Goal: Information Seeking & Learning: Learn about a topic

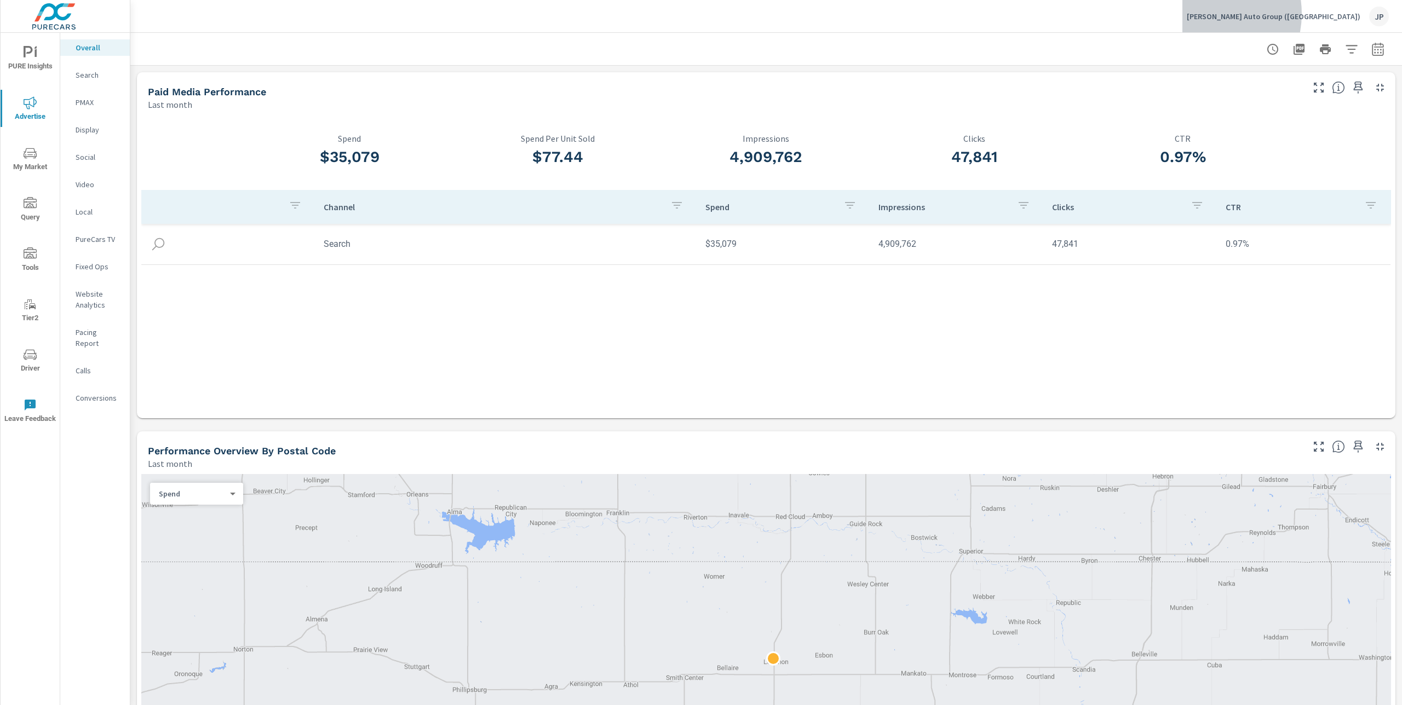
click at [1294, 14] on p "Dimmitt Auto Group (FL)" at bounding box center [1273, 16] width 174 height 10
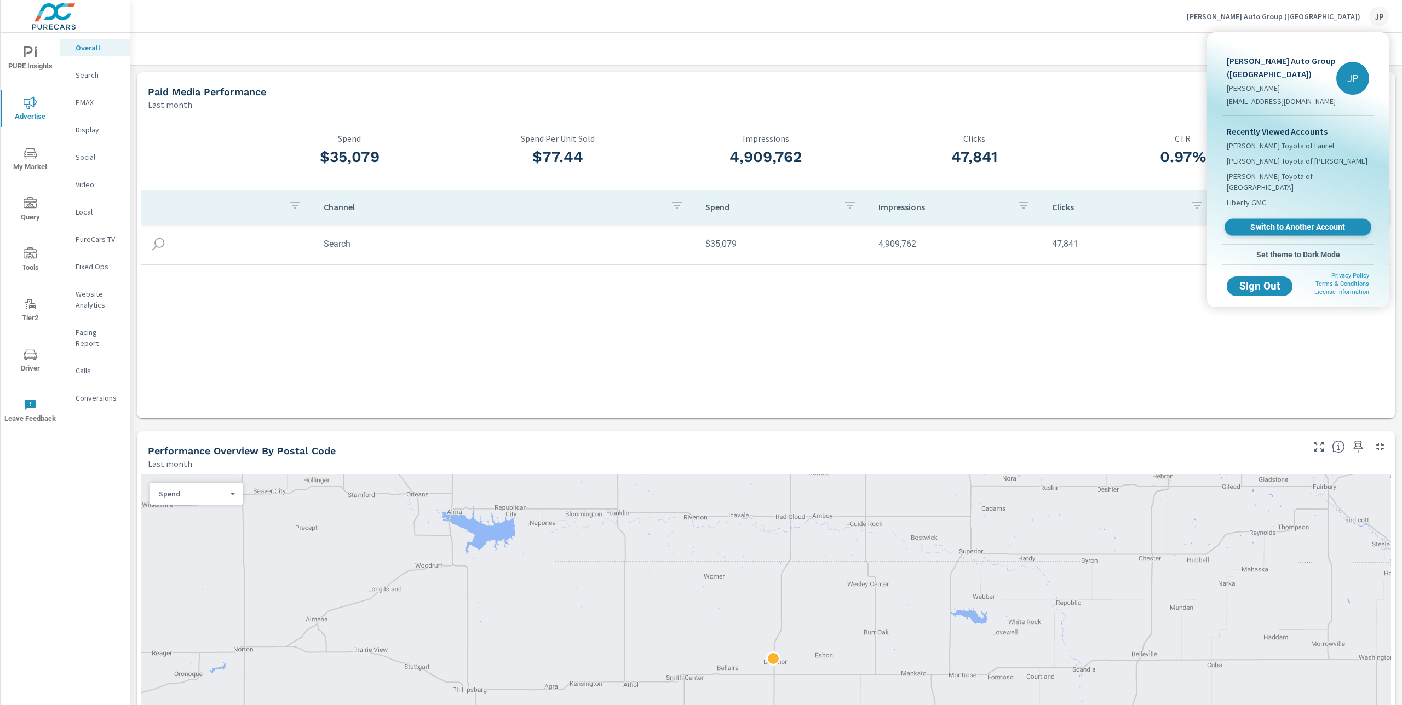
click at [1259, 222] on span "Switch to Another Account" at bounding box center [1297, 227] width 134 height 10
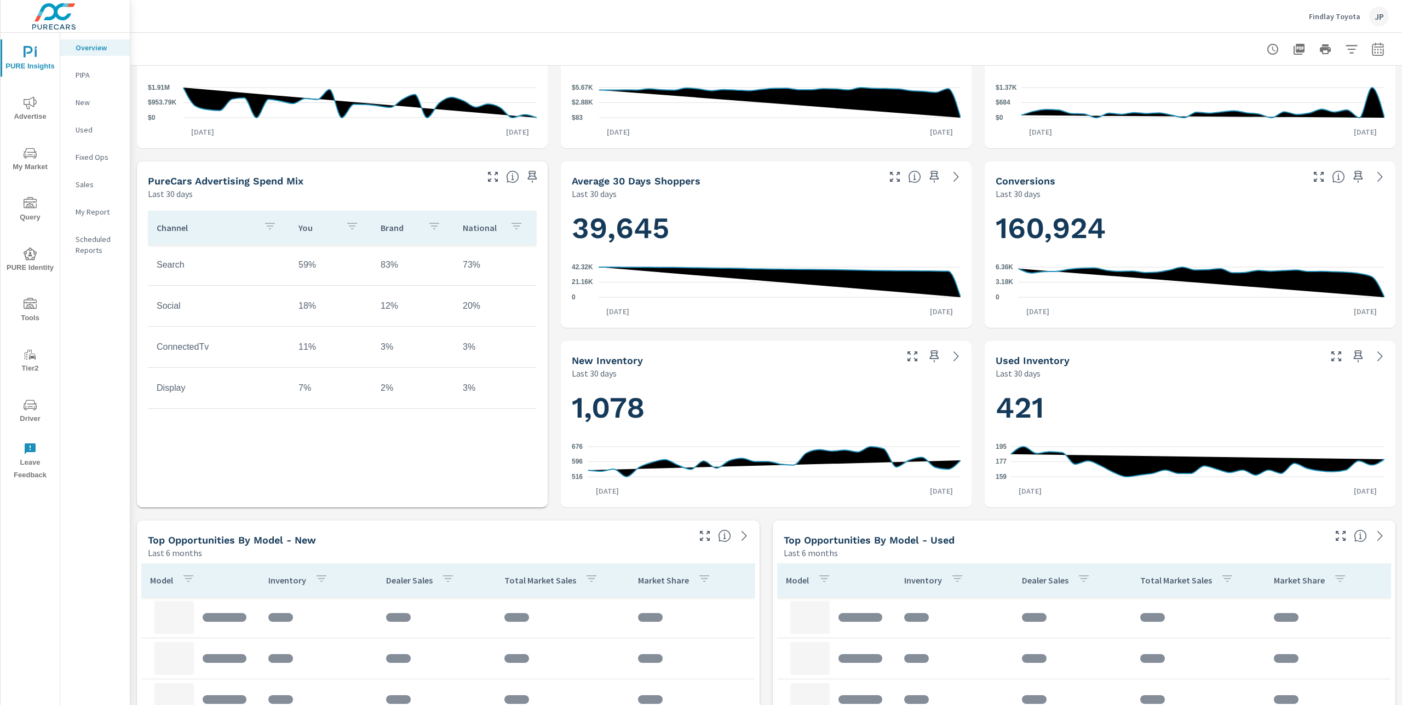
scroll to position [305, 0]
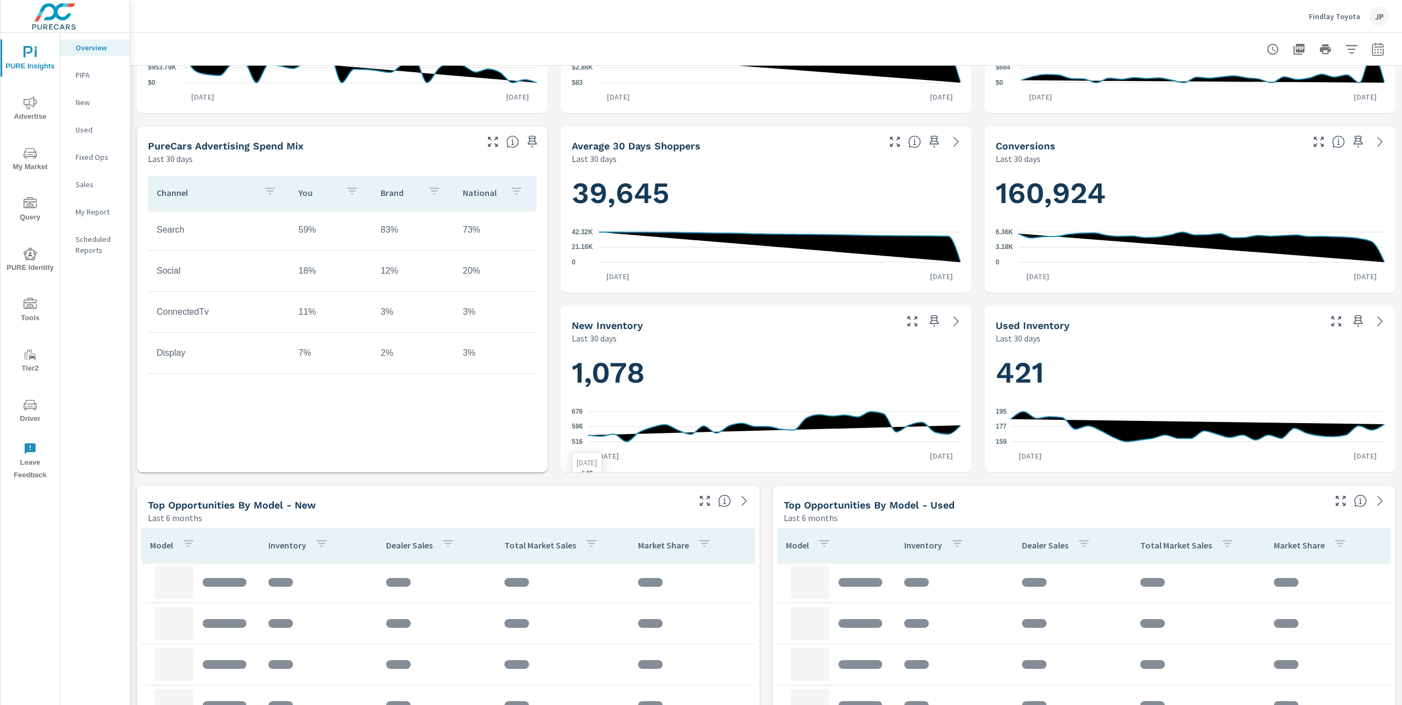
click at [858, 415] on icon "516 596 676" at bounding box center [766, 427] width 389 height 48
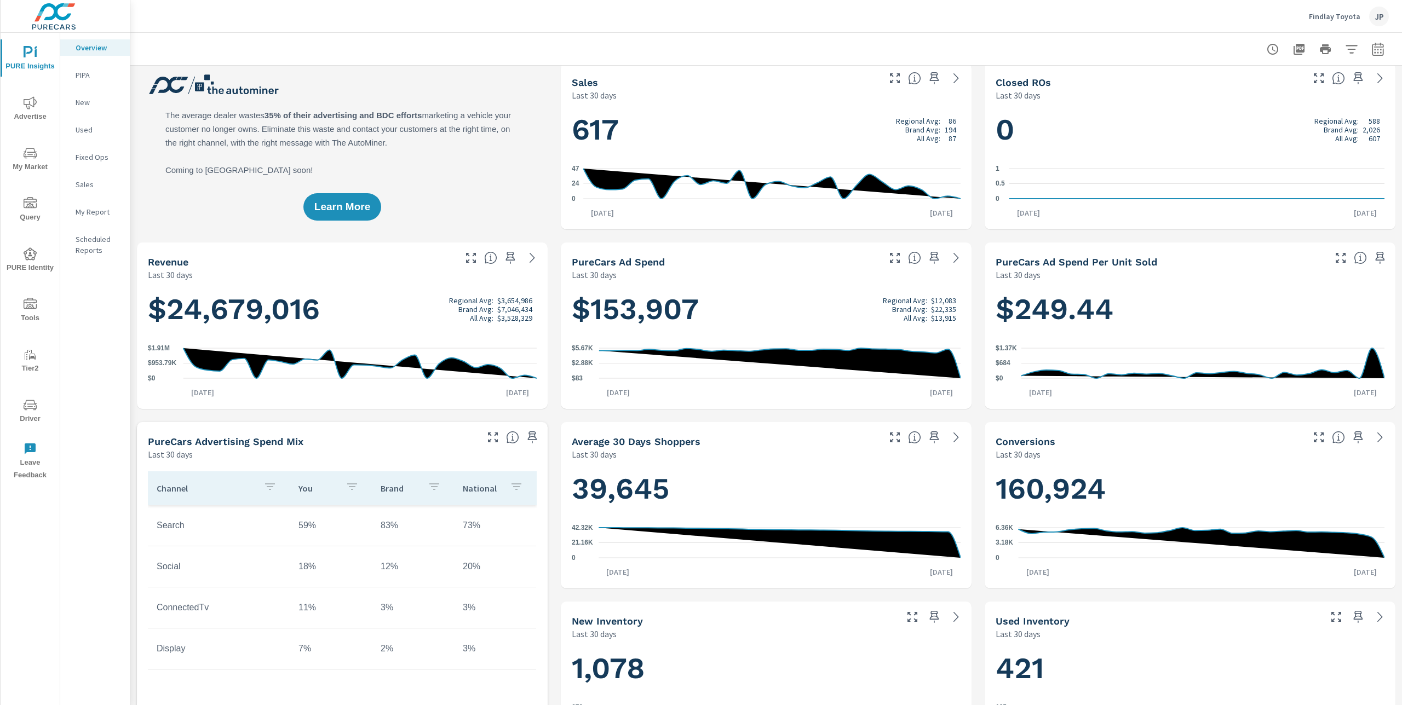
scroll to position [0, 0]
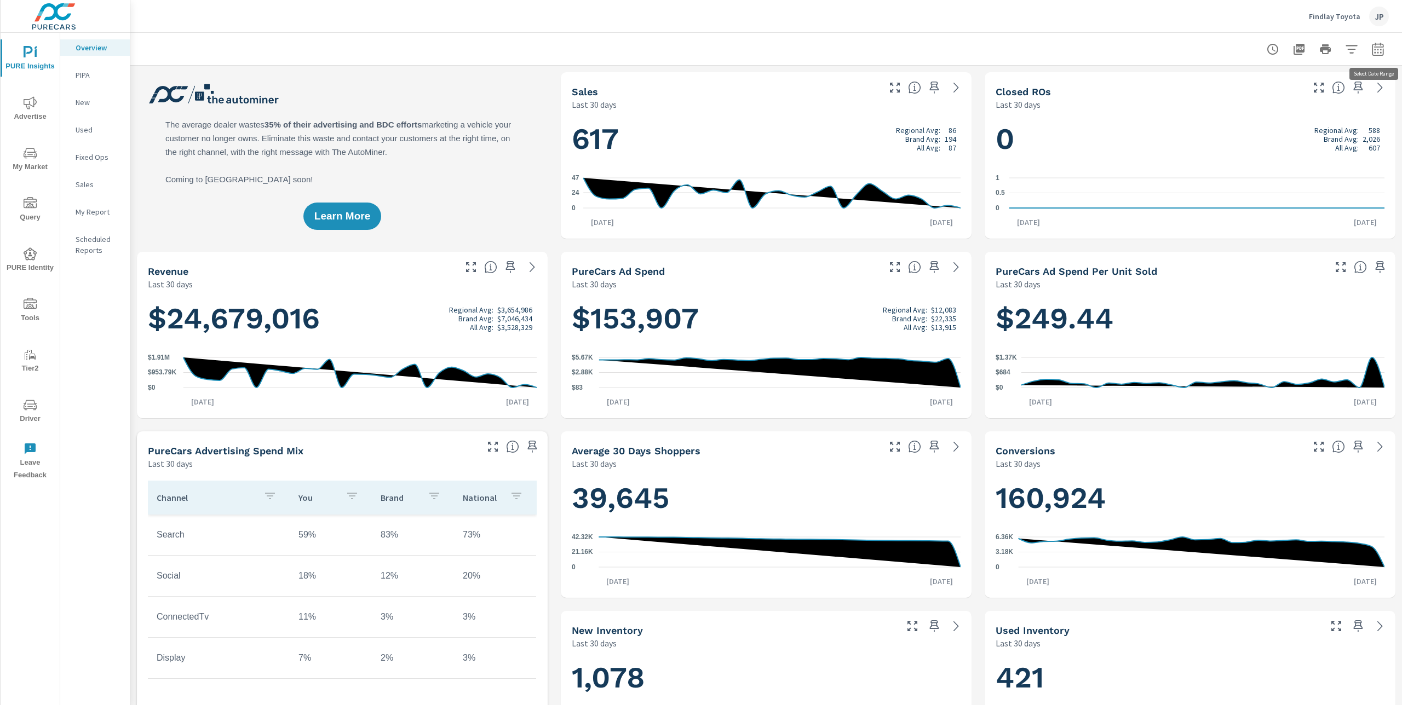
click at [1379, 47] on icon "button" at bounding box center [1377, 49] width 13 height 13
click at [1276, 94] on select "Custom [DATE] Last week Last 7 days Last 14 days Last 30 days Last 45 days Last…" at bounding box center [1289, 95] width 109 height 22
click at [1235, 84] on select "Custom [DATE] Last week Last 7 days Last 14 days Last 30 days Last 45 days Last…" at bounding box center [1289, 95] width 109 height 22
select select "custom"
click at [1245, 135] on input "09/01/2025" at bounding box center [1261, 137] width 61 height 22
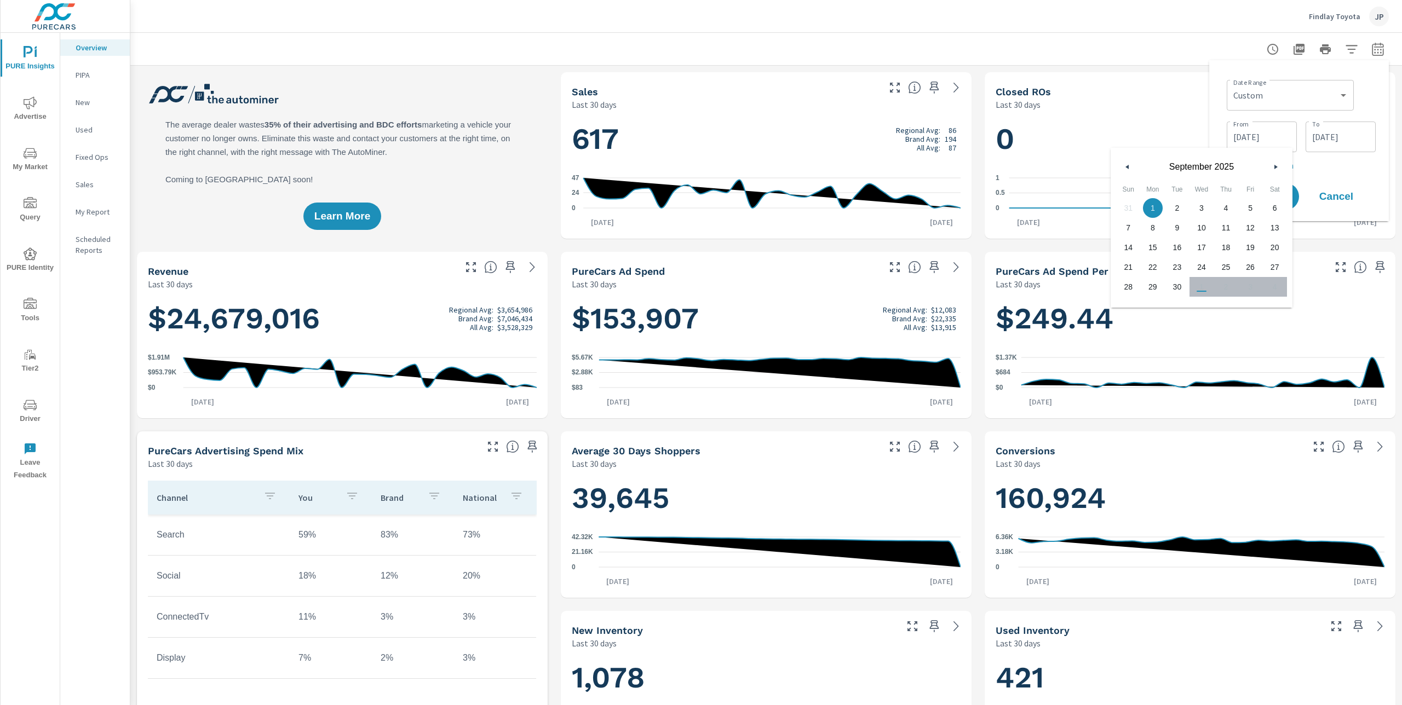
click at [1124, 163] on button "button" at bounding box center [1127, 166] width 13 height 13
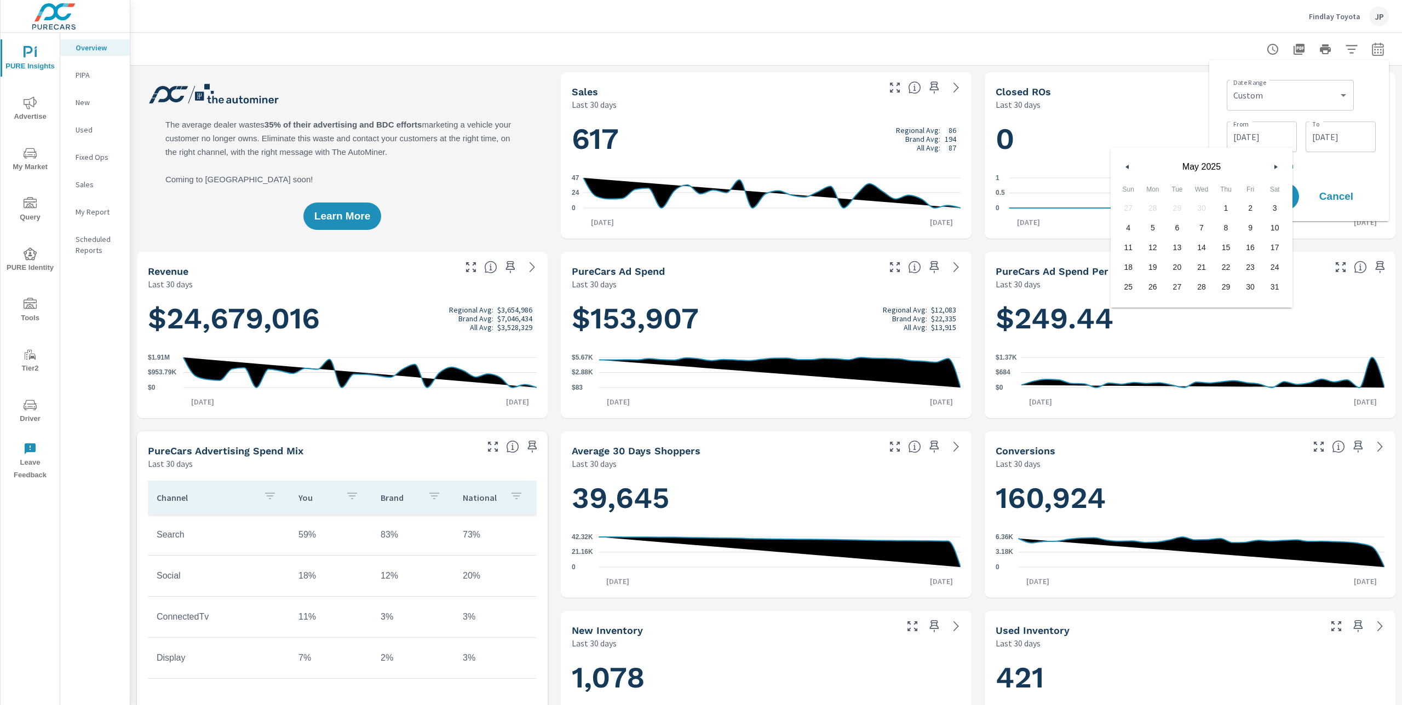
click at [1124, 163] on button "button" at bounding box center [1127, 166] width 13 height 13
click at [1276, 164] on button "button" at bounding box center [1274, 166] width 13 height 13
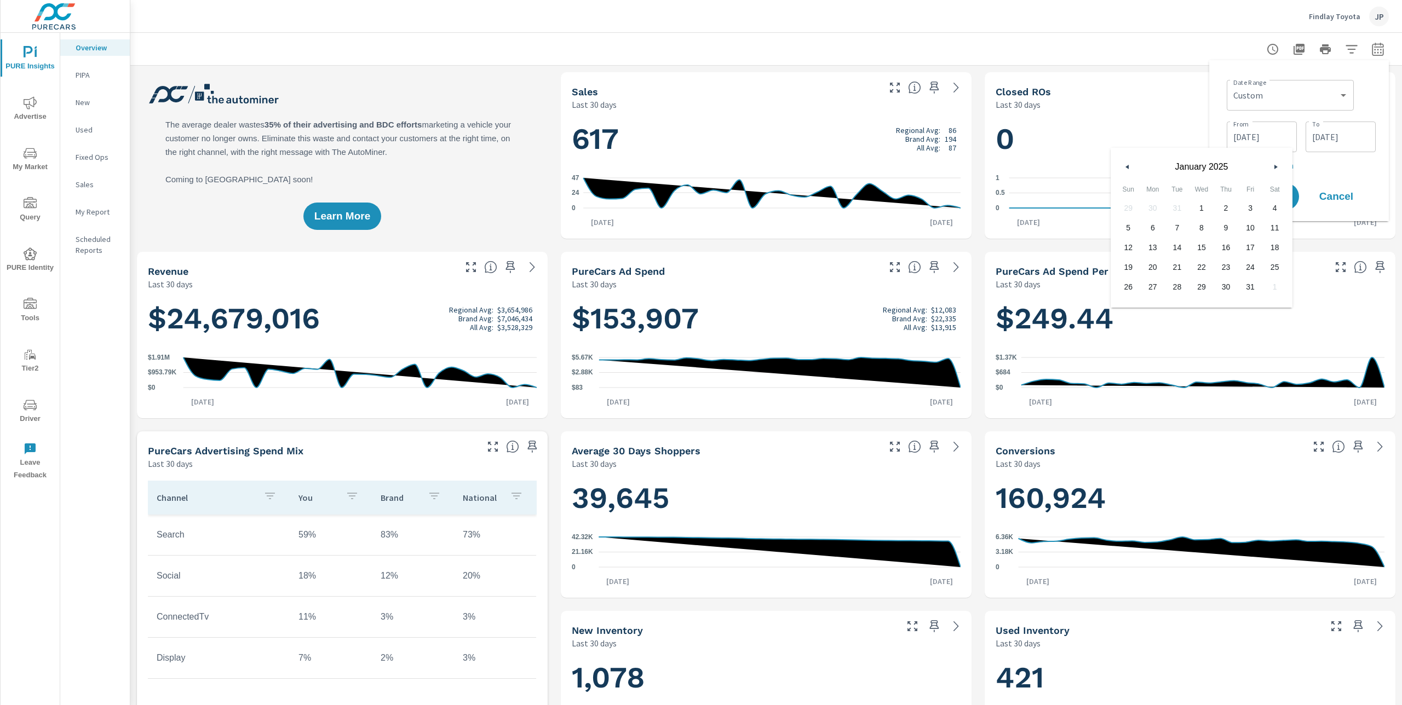
click at [1205, 207] on span "1" at bounding box center [1201, 208] width 25 height 14
click at [1278, 165] on icon "button" at bounding box center [1276, 167] width 5 height 4
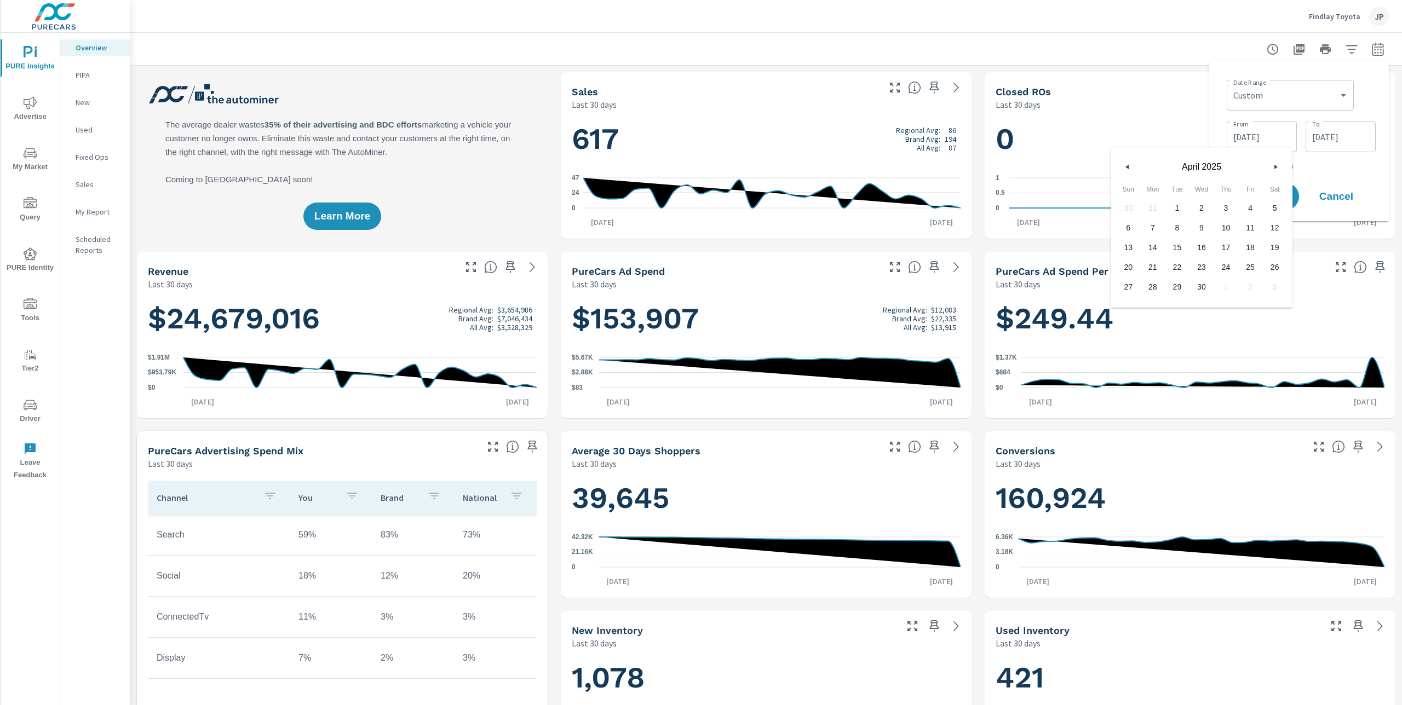
click at [1278, 165] on icon "button" at bounding box center [1276, 167] width 5 height 4
click at [1175, 287] on span "30" at bounding box center [1176, 287] width 25 height 14
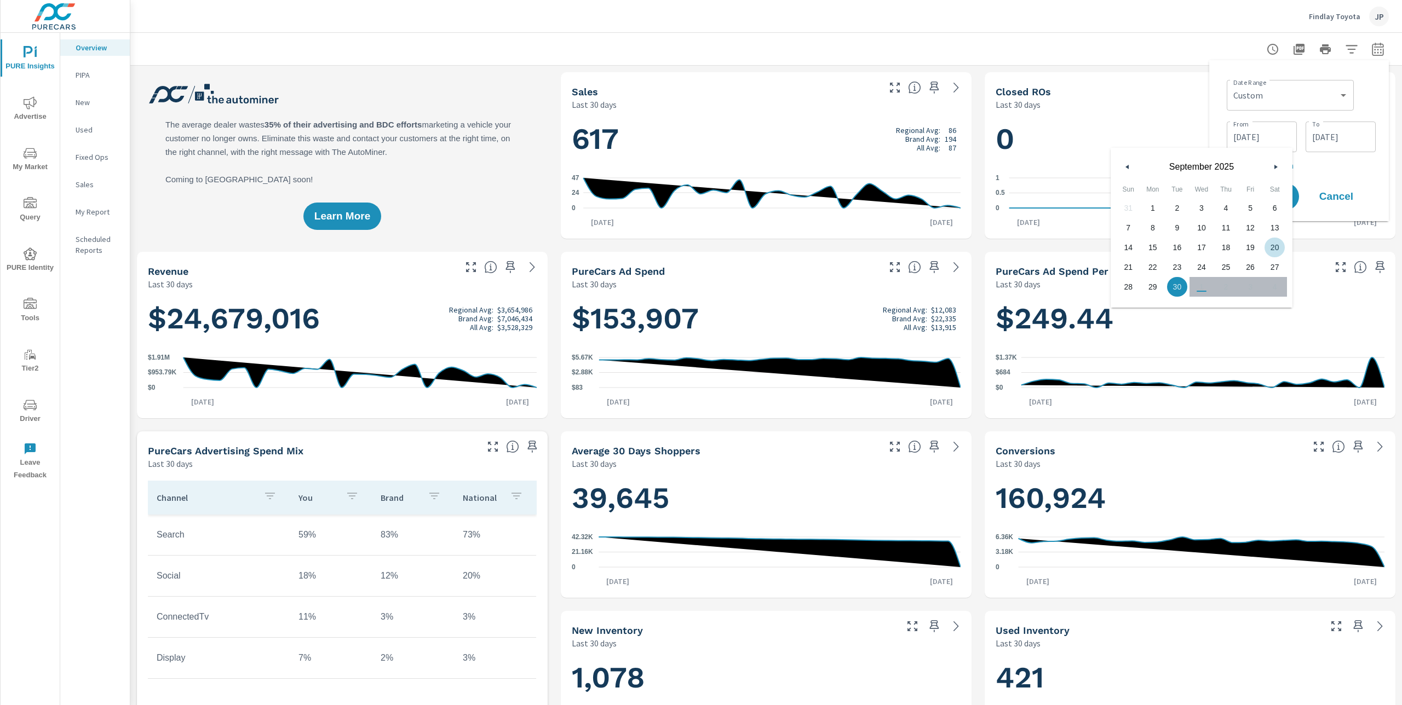
click at [1124, 163] on button "button" at bounding box center [1127, 166] width 13 height 13
click at [1123, 163] on button "button" at bounding box center [1127, 166] width 13 height 13
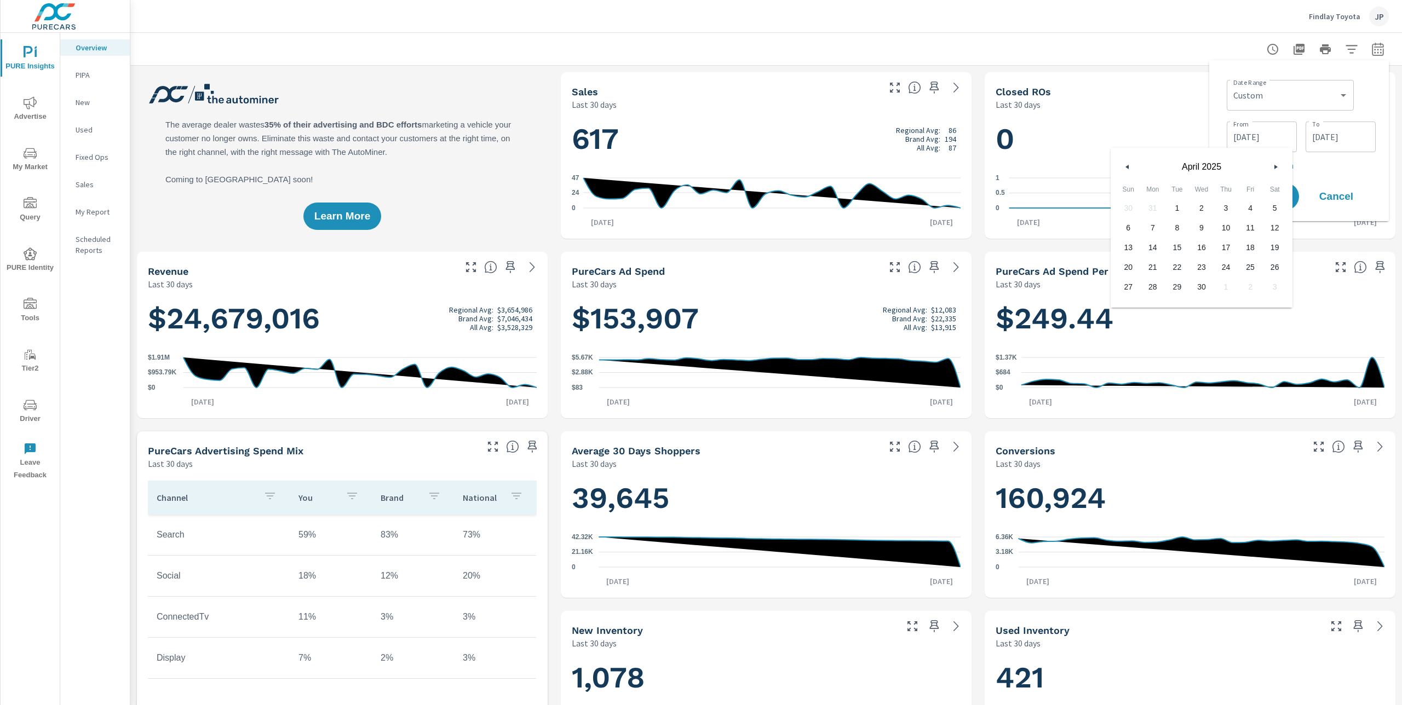
click at [1123, 163] on button "button" at bounding box center [1127, 166] width 13 height 13
click at [1203, 208] on span "1" at bounding box center [1201, 208] width 25 height 14
type input "01/01/2025"
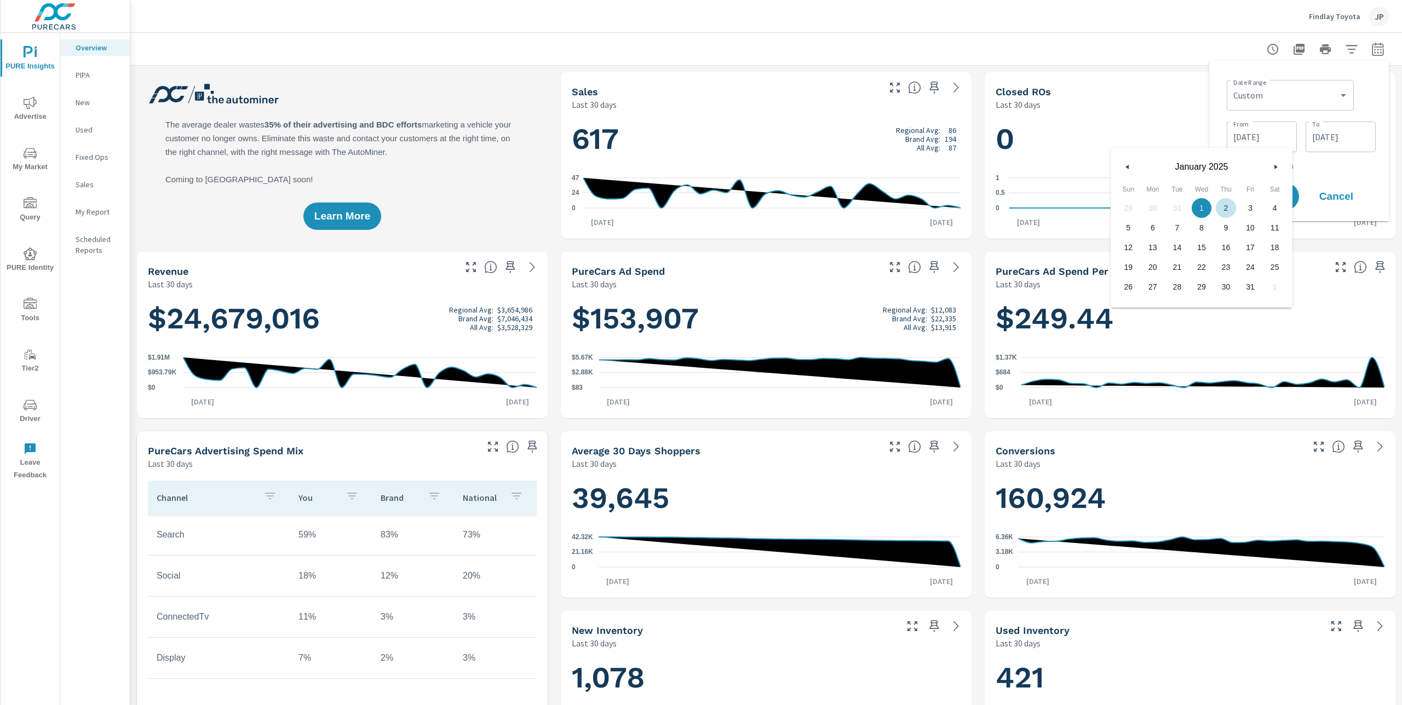
click at [1361, 116] on div "Date Range Custom Yesterday Last week Last 7 days Last 14 days Last 30 days Las…" at bounding box center [1300, 124] width 149 height 96
click at [1342, 146] on input "09/30/2025" at bounding box center [1340, 137] width 61 height 22
click at [1372, 77] on div "Date Range Custom Yesterday Last week Last 7 days Last 14 days Last 30 days Las…" at bounding box center [1300, 94] width 149 height 37
click at [1266, 202] on span "Apply" at bounding box center [1265, 197] width 45 height 10
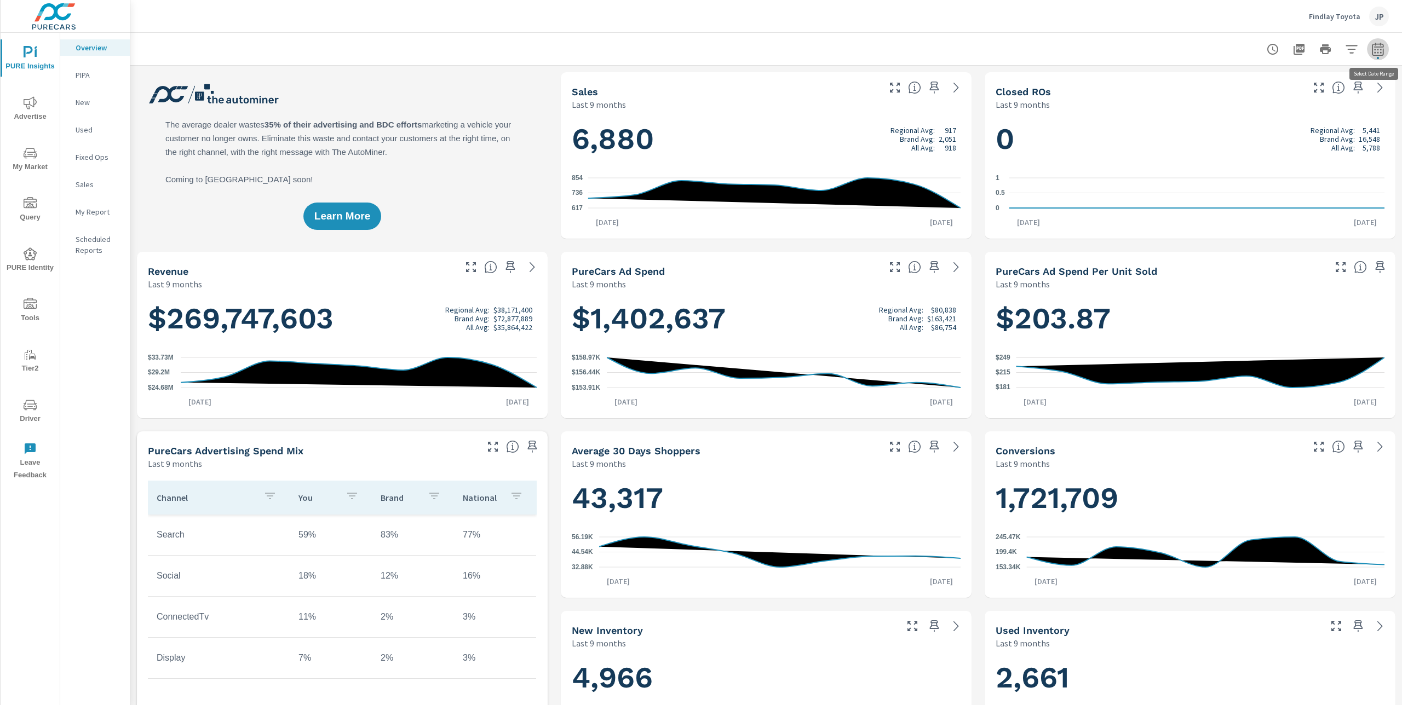
click at [1379, 49] on icon "button" at bounding box center [1377, 49] width 13 height 13
select select "Last 9 months"
click at [27, 114] on span "Advertise" at bounding box center [30, 109] width 53 height 27
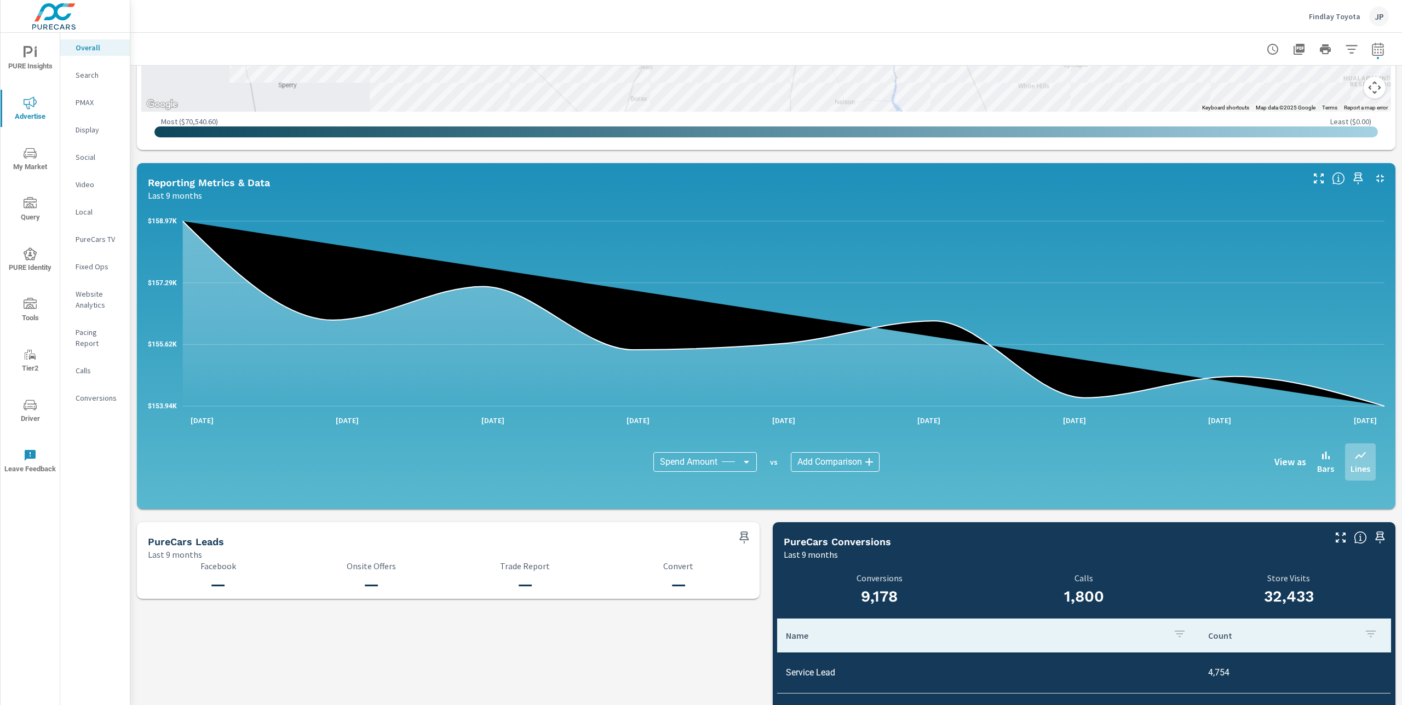
scroll to position [708, 0]
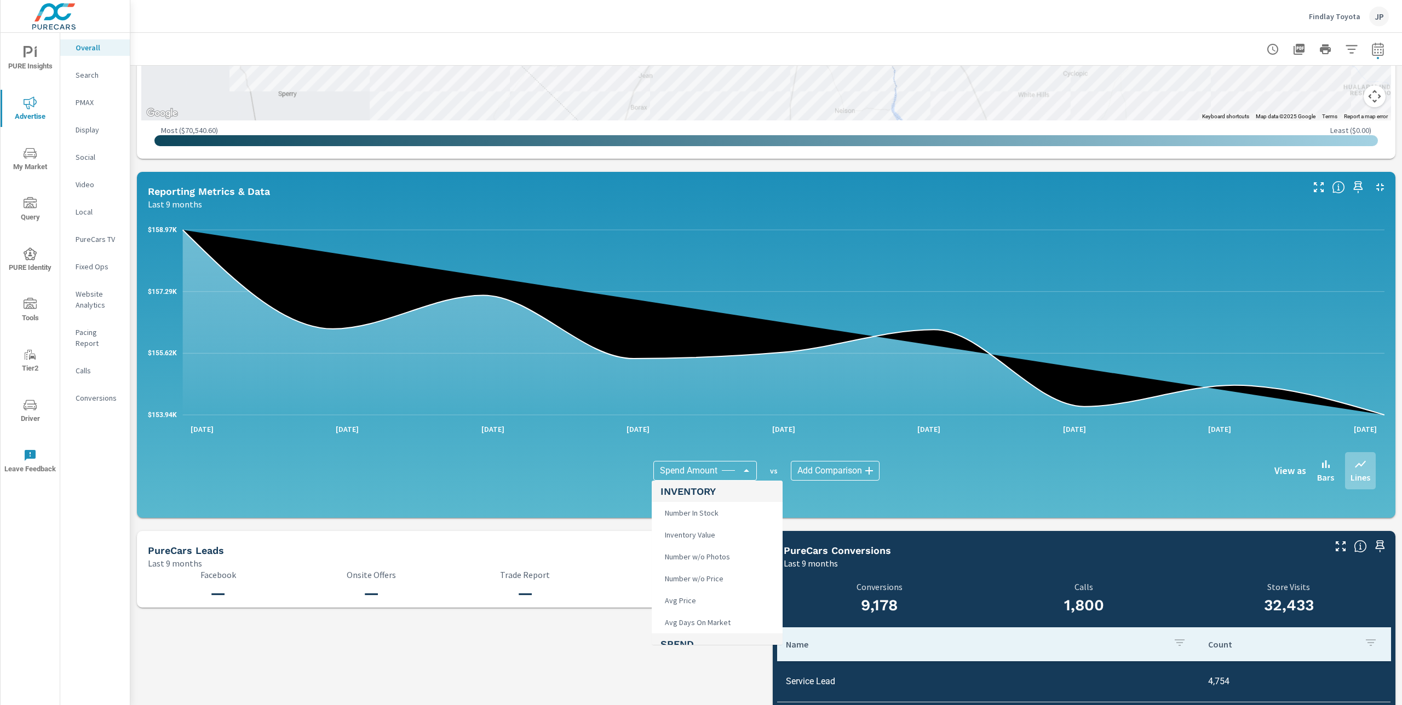
click at [720, 472] on body "PURE Insights Advertise My Market Query PURE Identity Tools Tier2 Driver Leave …" at bounding box center [701, 352] width 1402 height 705
click at [567, 311] on div at bounding box center [701, 352] width 1402 height 705
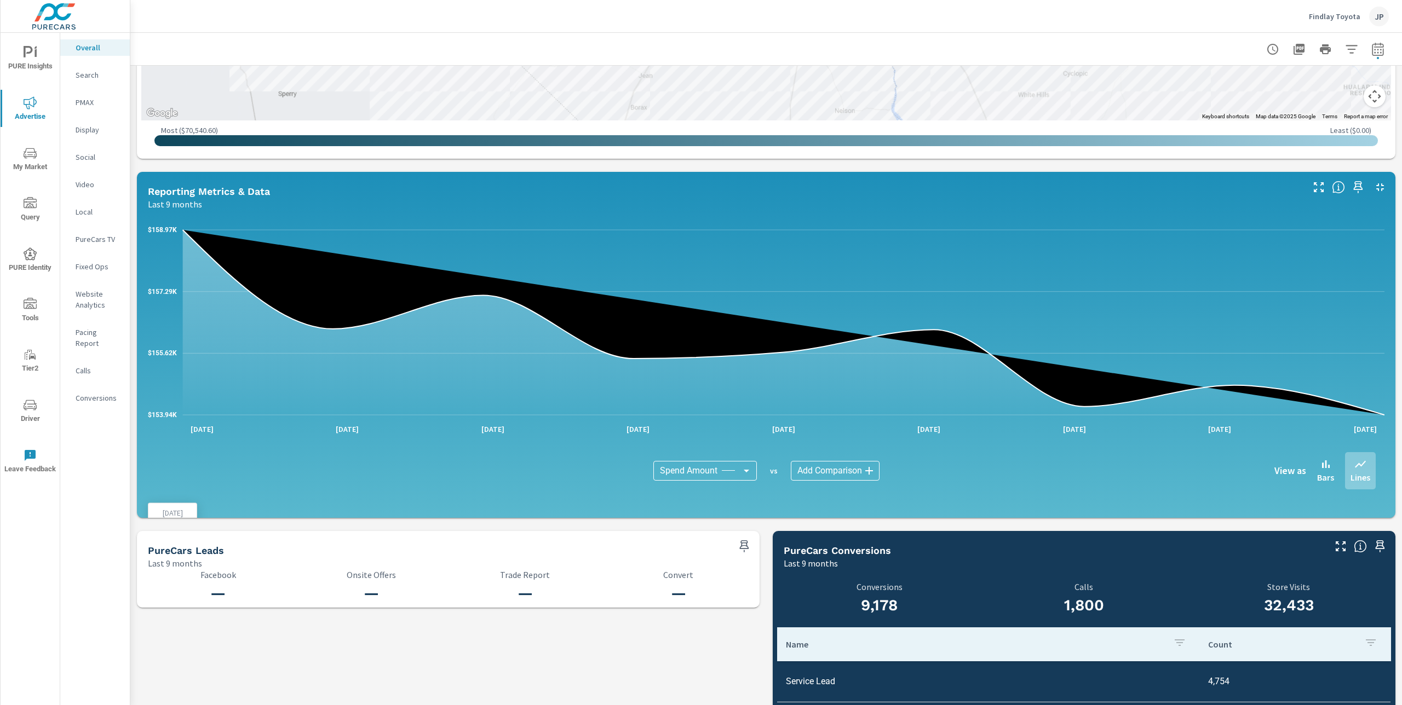
click at [500, 301] on icon at bounding box center [783, 322] width 1201 height 185
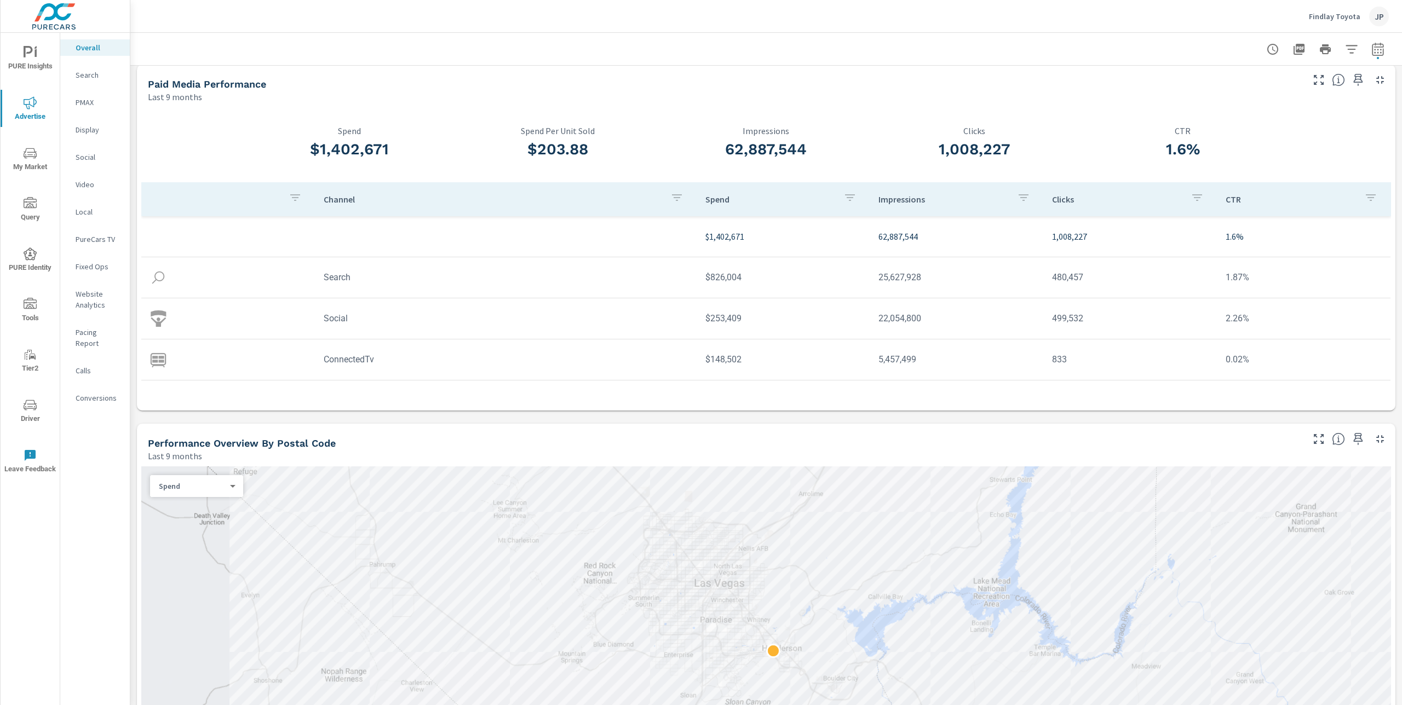
scroll to position [0, 0]
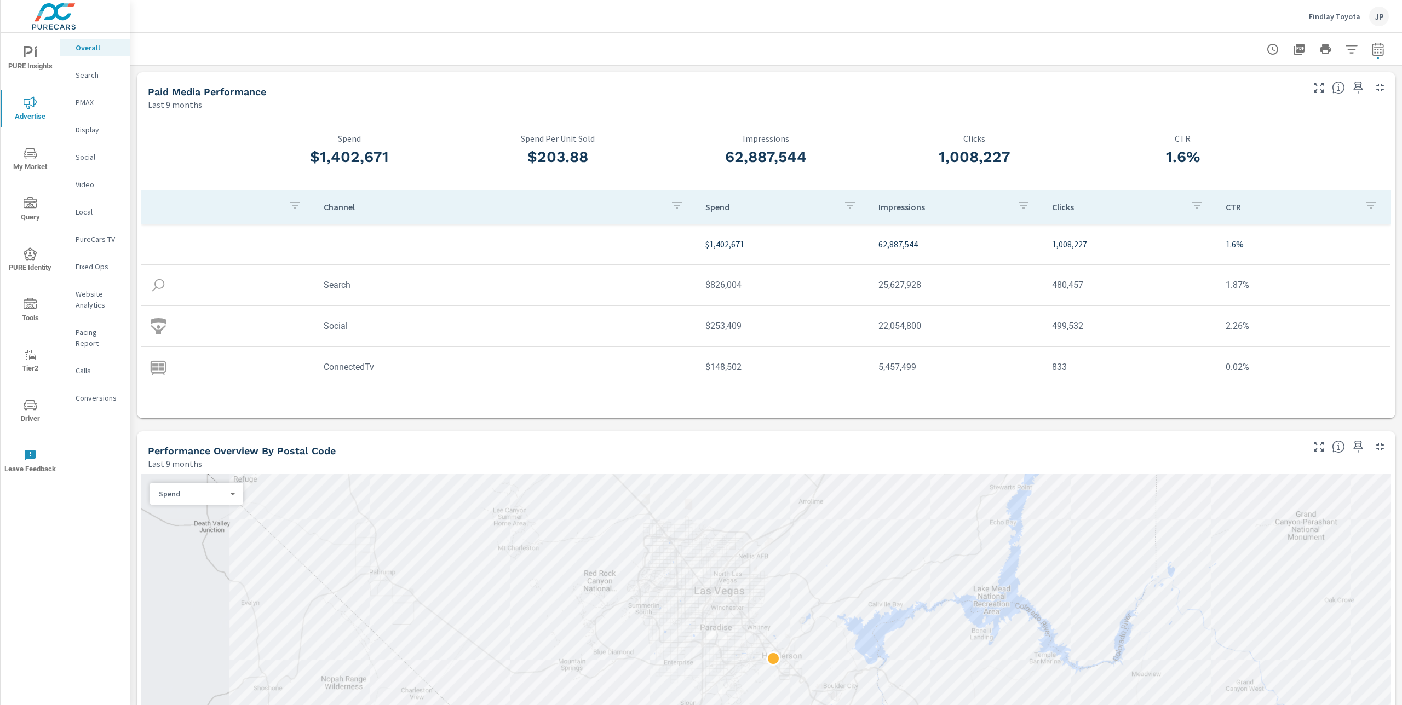
click at [88, 152] on p "Social" at bounding box center [98, 157] width 45 height 11
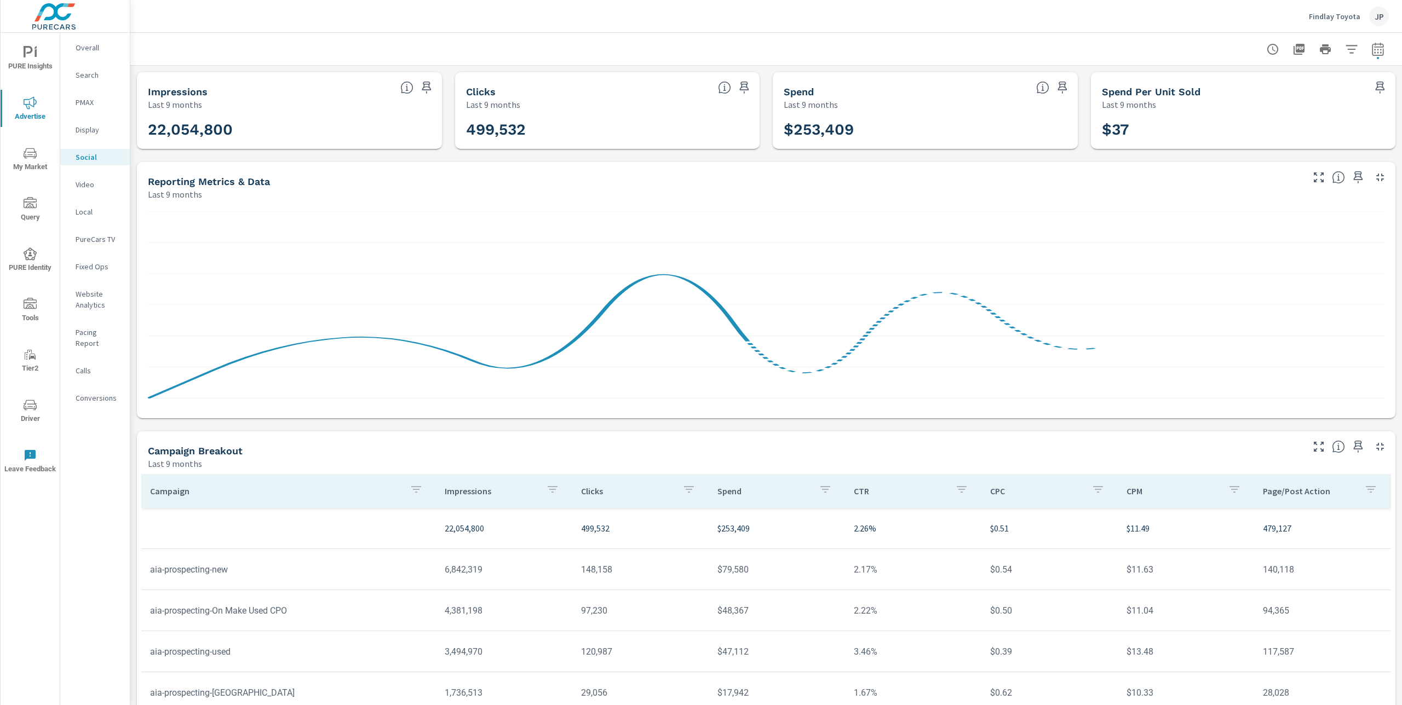
click at [137, 154] on div "Impressions Last 9 months 22,054,800 Clicks Last 9 months 499,532 Spend Last 9 …" at bounding box center [765, 425] width 1271 height 718
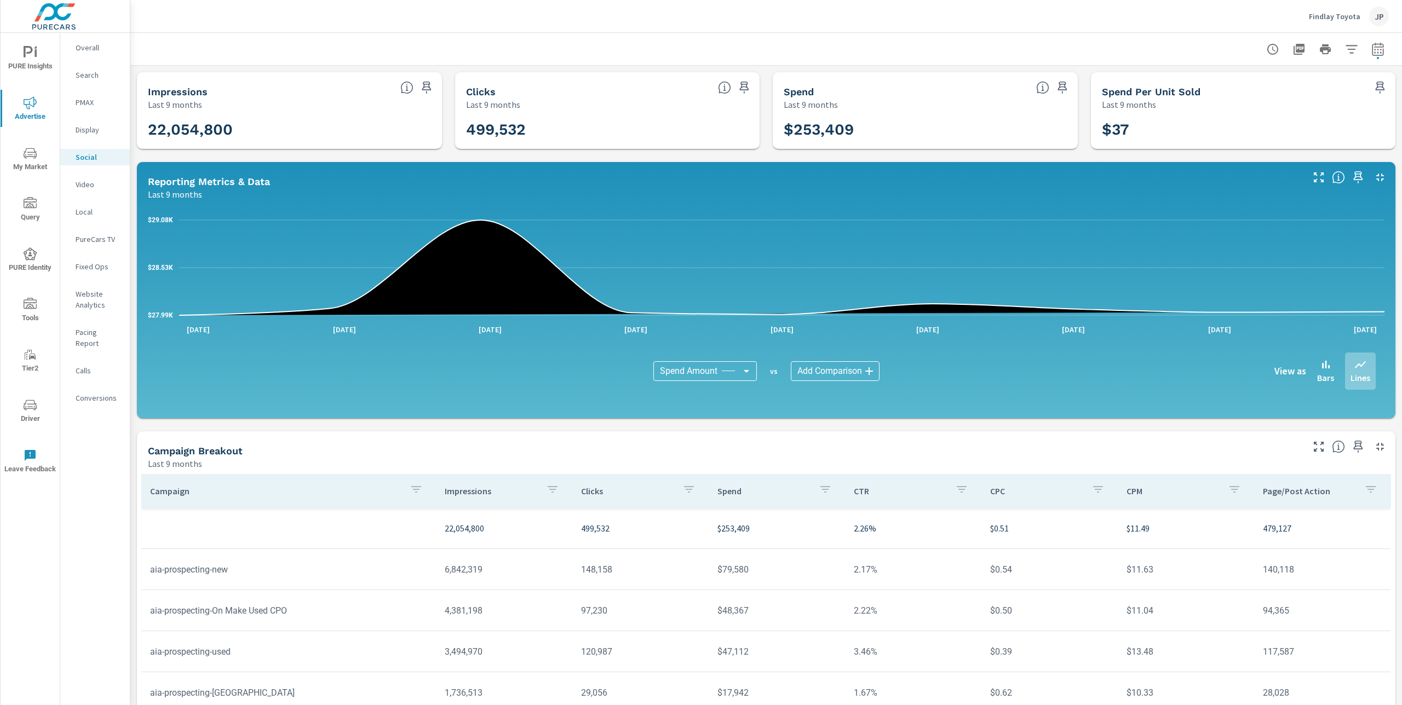
click at [708, 368] on body "PURE Insights Advertise My Market Query PURE Identity Tools Tier2 Driver Leave …" at bounding box center [701, 352] width 1402 height 705
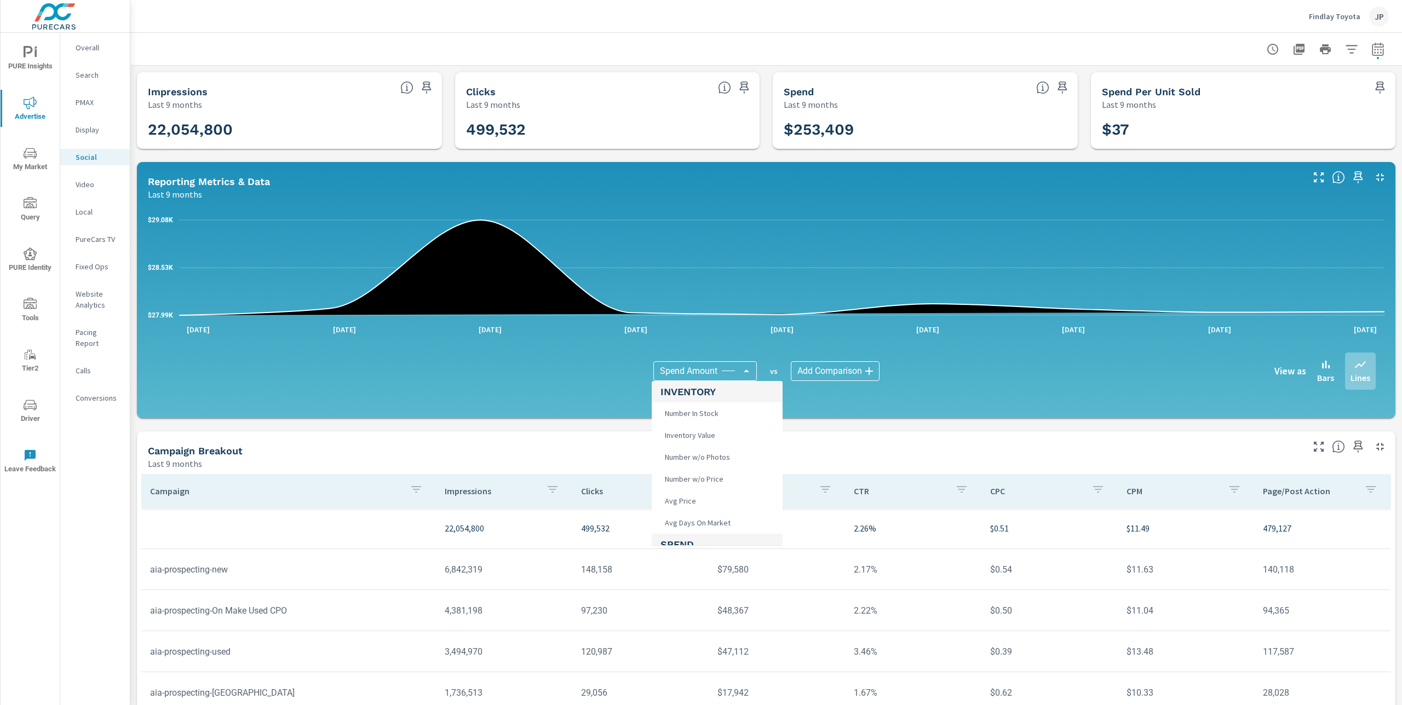
click at [837, 370] on div at bounding box center [701, 352] width 1402 height 705
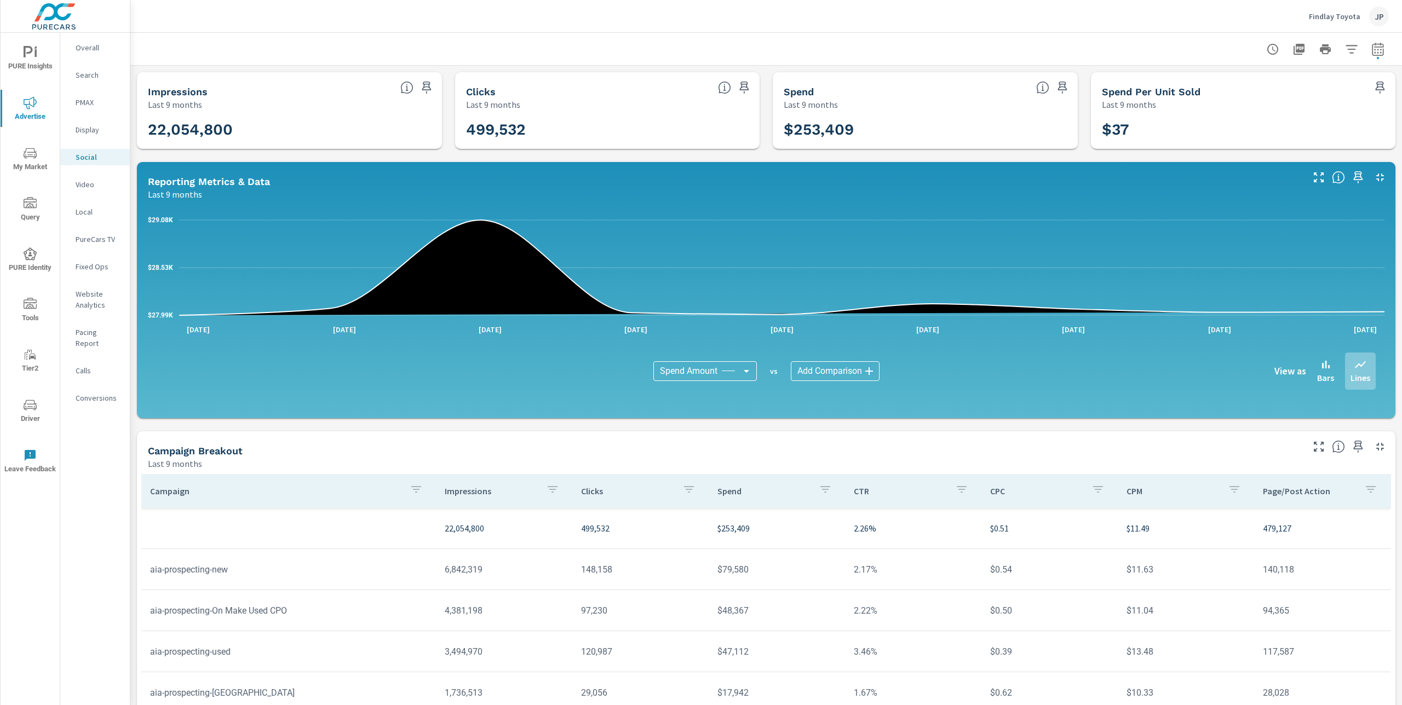
click at [837, 371] on body "PURE Insights Advertise My Market Query PURE Identity Tools Tier2 Driver Leave …" at bounding box center [701, 352] width 1402 height 705
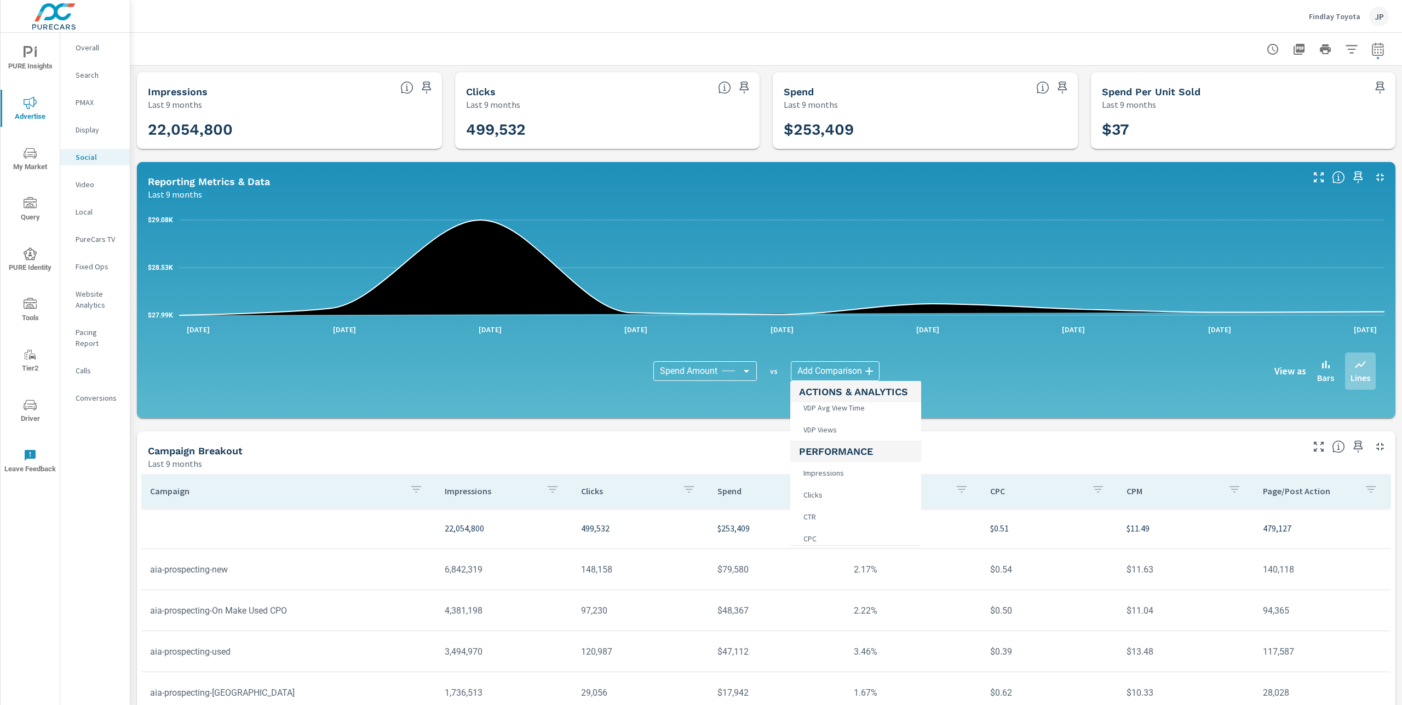
scroll to position [338, 0]
click at [820, 492] on span "Clicks" at bounding box center [812, 489] width 26 height 15
type input "Clicks"
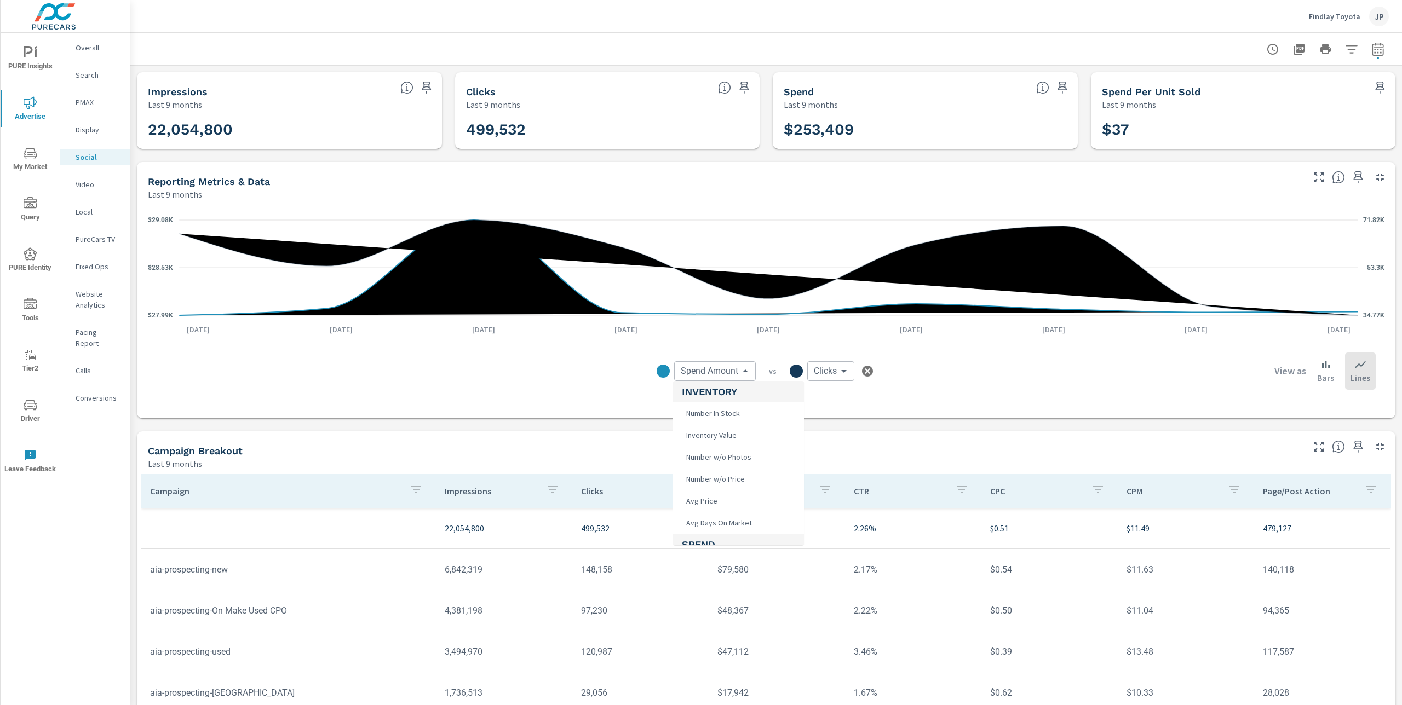
click at [702, 367] on body "PURE Insights Advertise My Market Query PURE Identity Tools Tier2 Driver Leave …" at bounding box center [701, 352] width 1402 height 705
click at [705, 500] on li "CPC" at bounding box center [738, 496] width 131 height 22
type input "CPC"
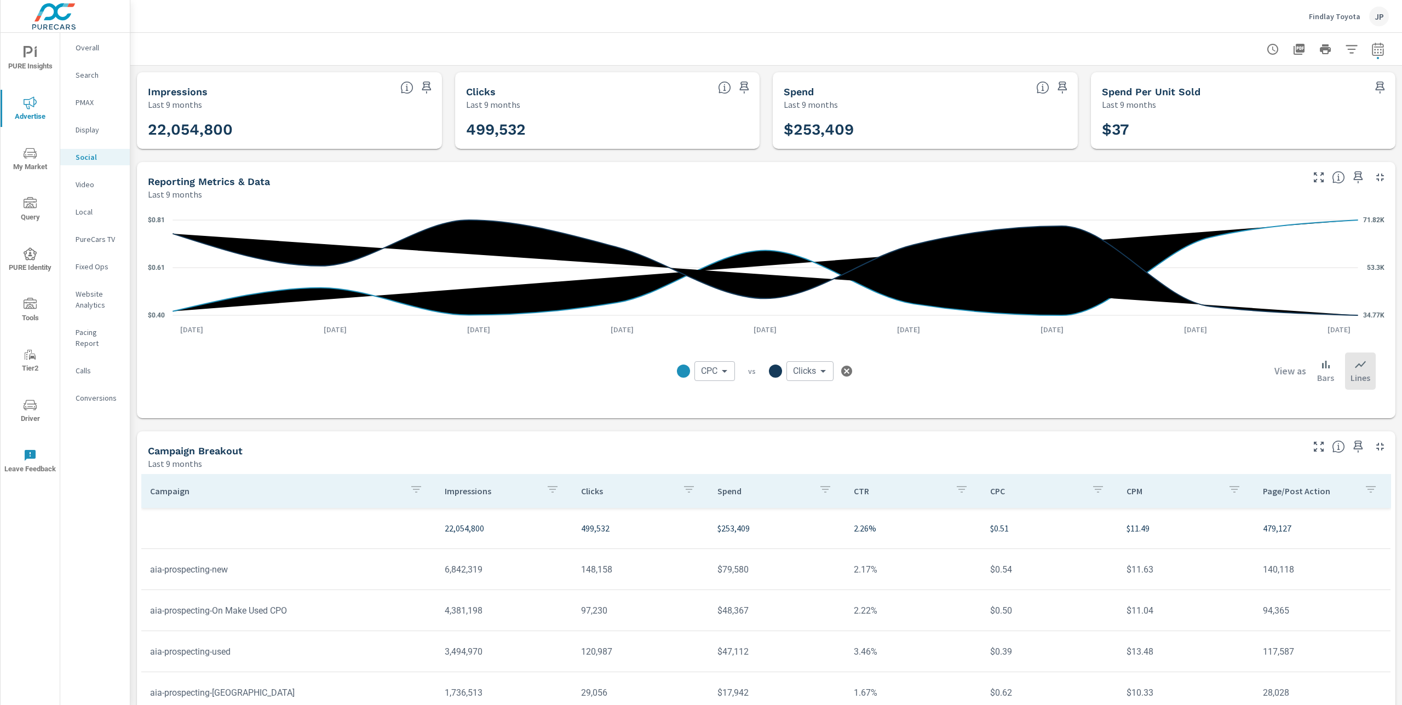
click at [86, 99] on p "PMAX" at bounding box center [98, 102] width 45 height 11
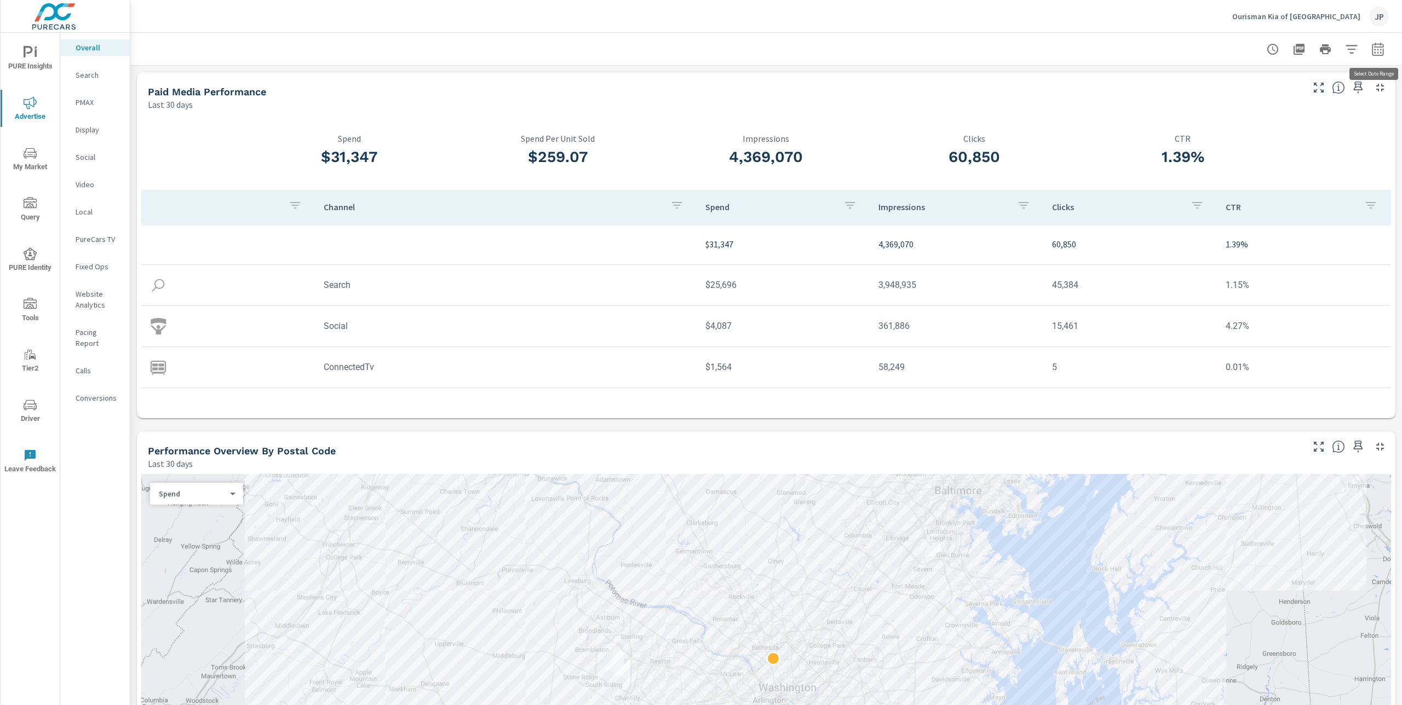
click at [1384, 48] on button "button" at bounding box center [1377, 49] width 22 height 22
click at [1307, 96] on select "Custom Yesterday Last week Last 7 days Last 14 days Last 30 days Last 45 days L…" at bounding box center [1289, 95] width 109 height 22
click at [1235, 84] on select "Custom Yesterday Last week Last 7 days Last 14 days Last 30 days Last 45 days L…" at bounding box center [1289, 95] width 109 height 22
select select "Last month"
click at [1278, 125] on p "+ Add comparison" at bounding box center [1301, 123] width 140 height 13
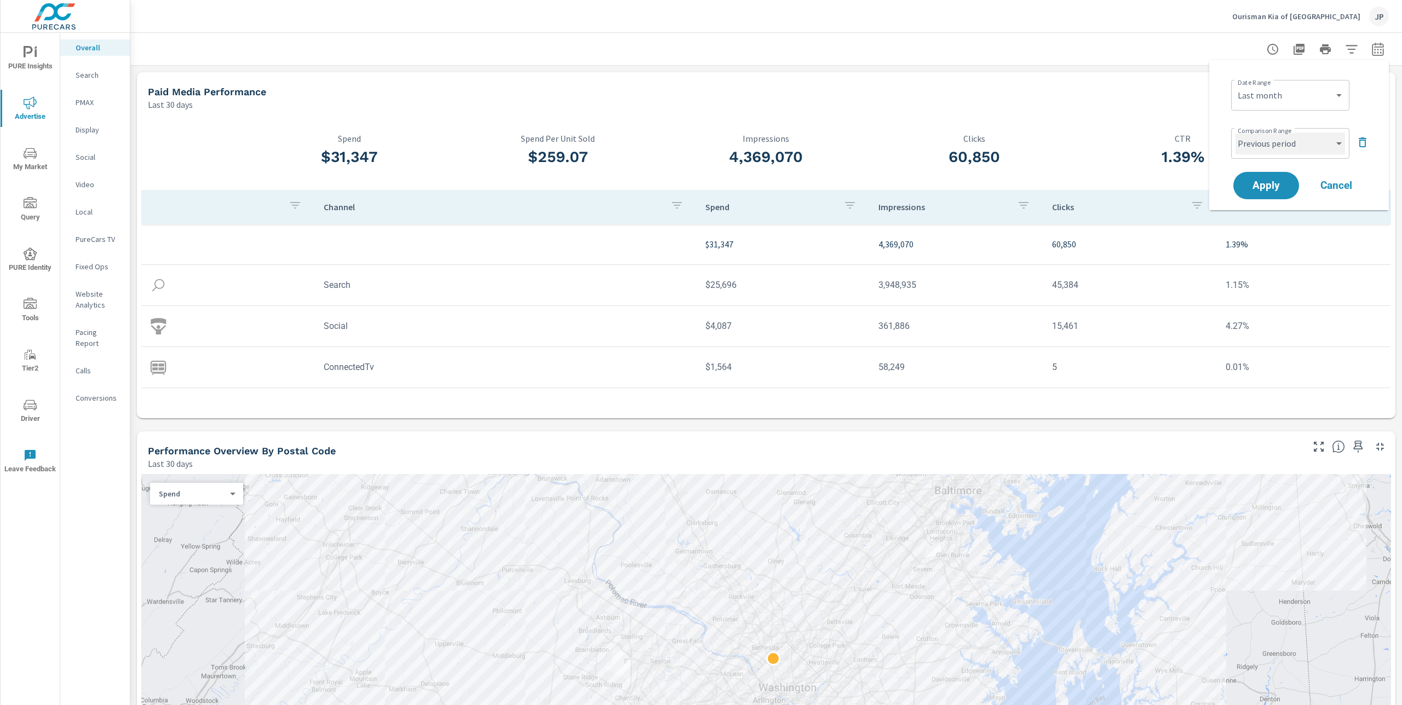
click at [1274, 137] on select "Custom Previous period Previous month Previous year" at bounding box center [1289, 143] width 109 height 22
click at [1235, 132] on select "Custom Previous period Previous month Previous year" at bounding box center [1289, 143] width 109 height 22
select select "Previous month"
click at [1272, 181] on span "Apply" at bounding box center [1265, 186] width 45 height 10
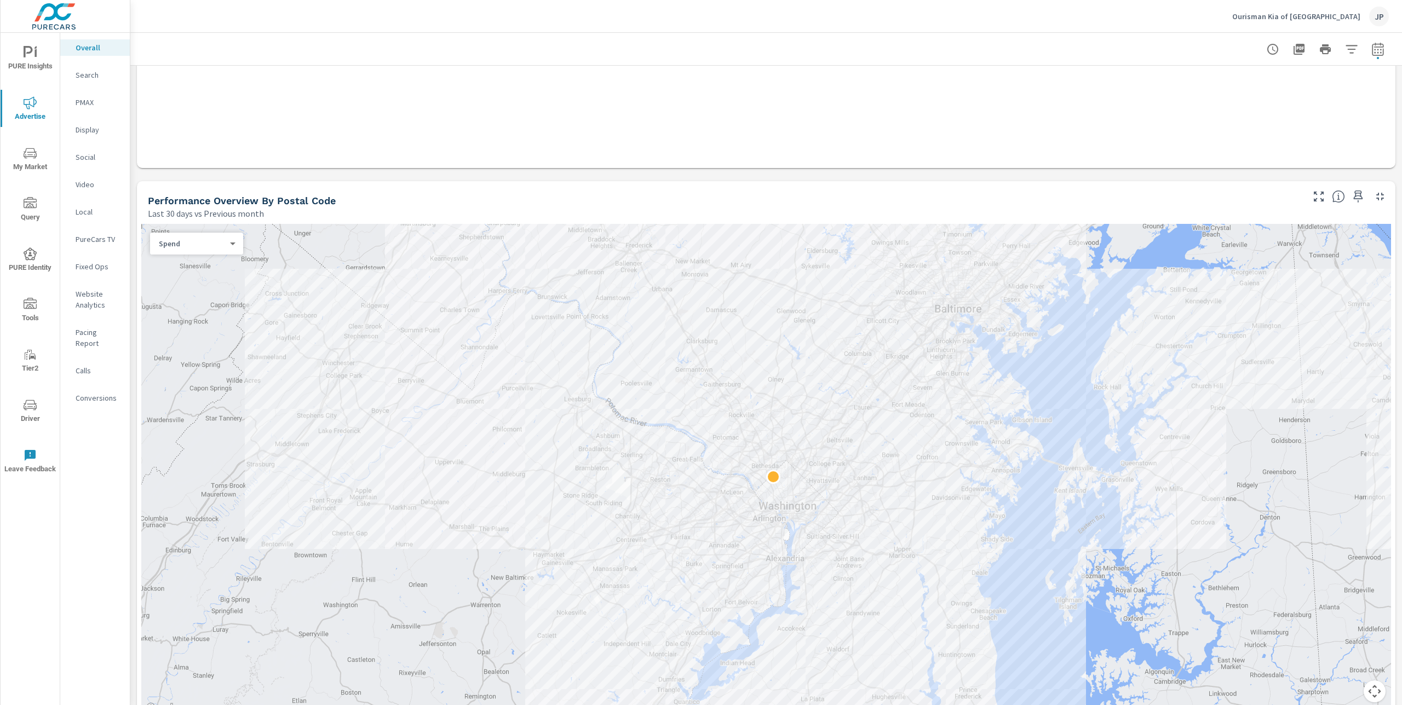
scroll to position [480, 0]
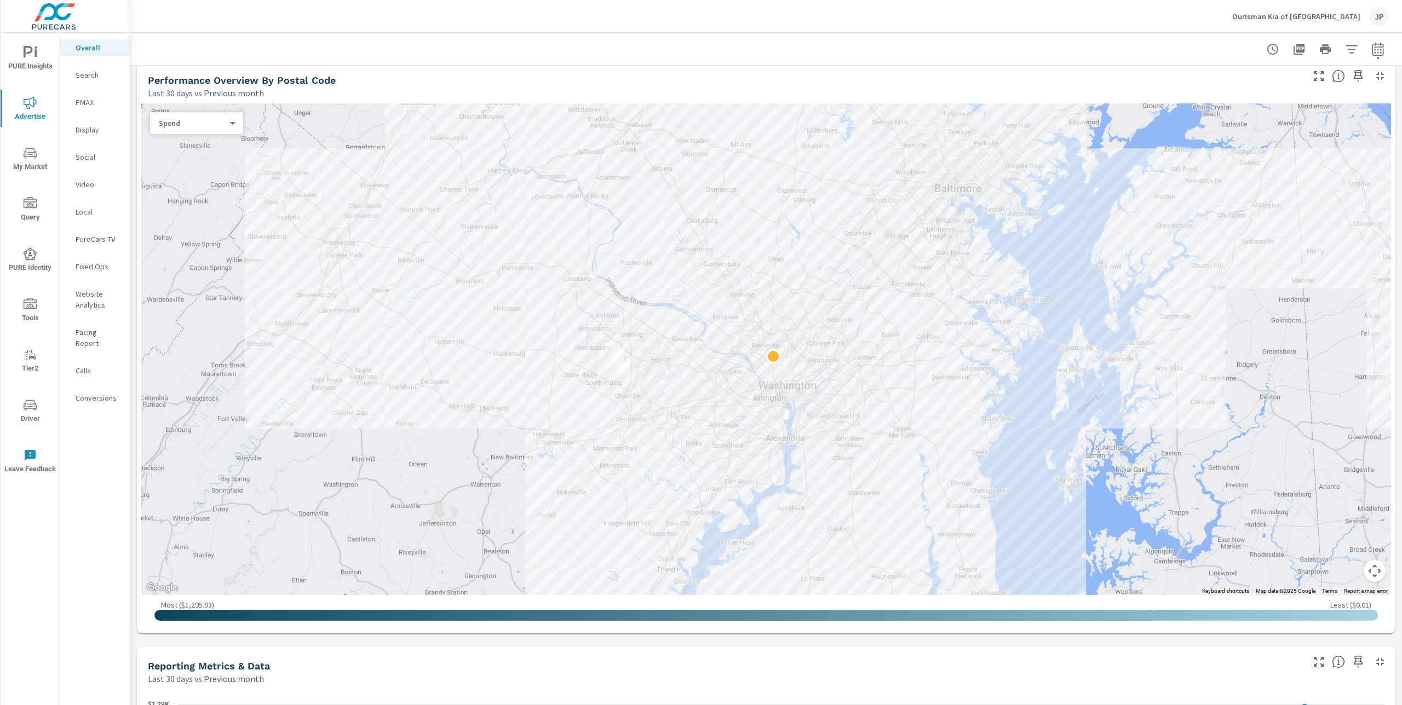
click at [219, 131] on div "Spend 0 ​" at bounding box center [196, 123] width 93 height 22
click at [233, 123] on body "PURE Insights Advertise My Market Query PURE Identity Tools Tier2 Driver Leave …" at bounding box center [701, 352] width 1402 height 705
click at [173, 137] on li "Sales" at bounding box center [192, 141] width 84 height 18
click at [37, 60] on span "PURE Insights" at bounding box center [30, 59] width 53 height 27
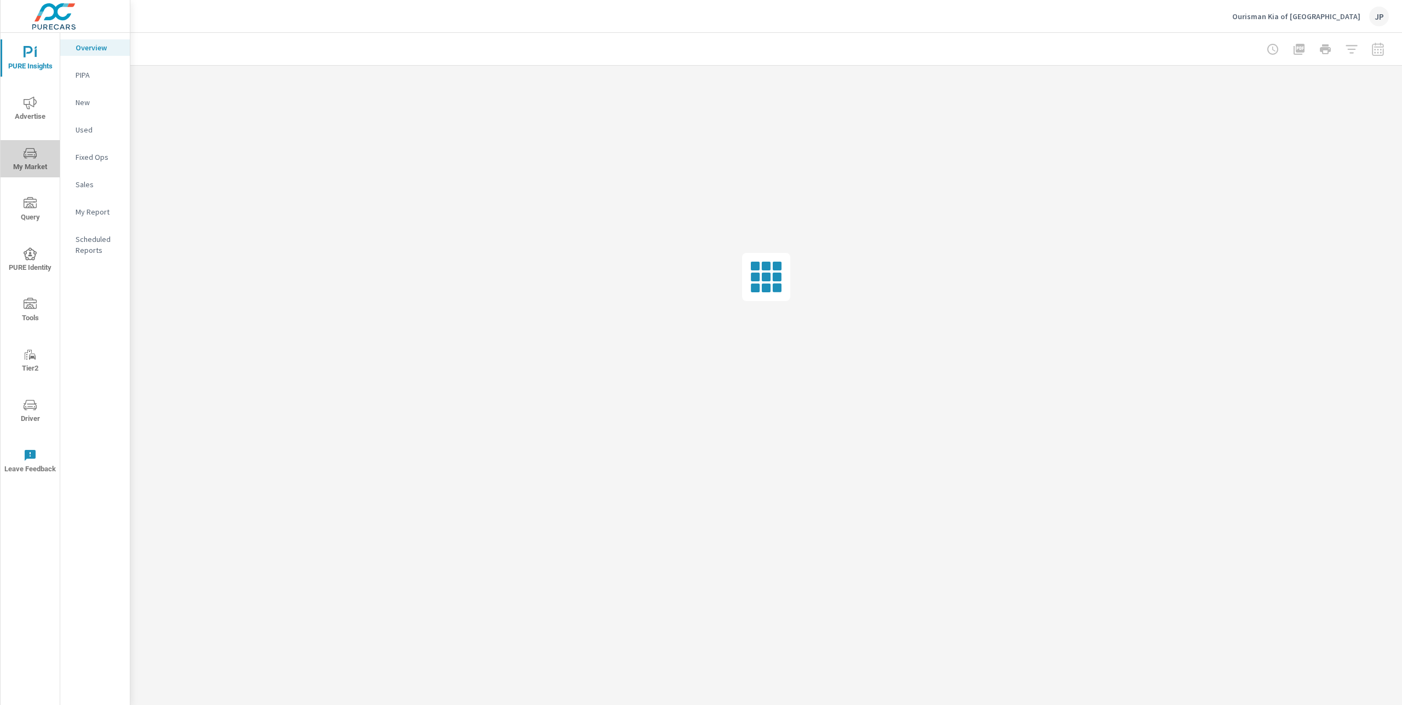
click at [33, 168] on span "My Market" at bounding box center [30, 160] width 53 height 27
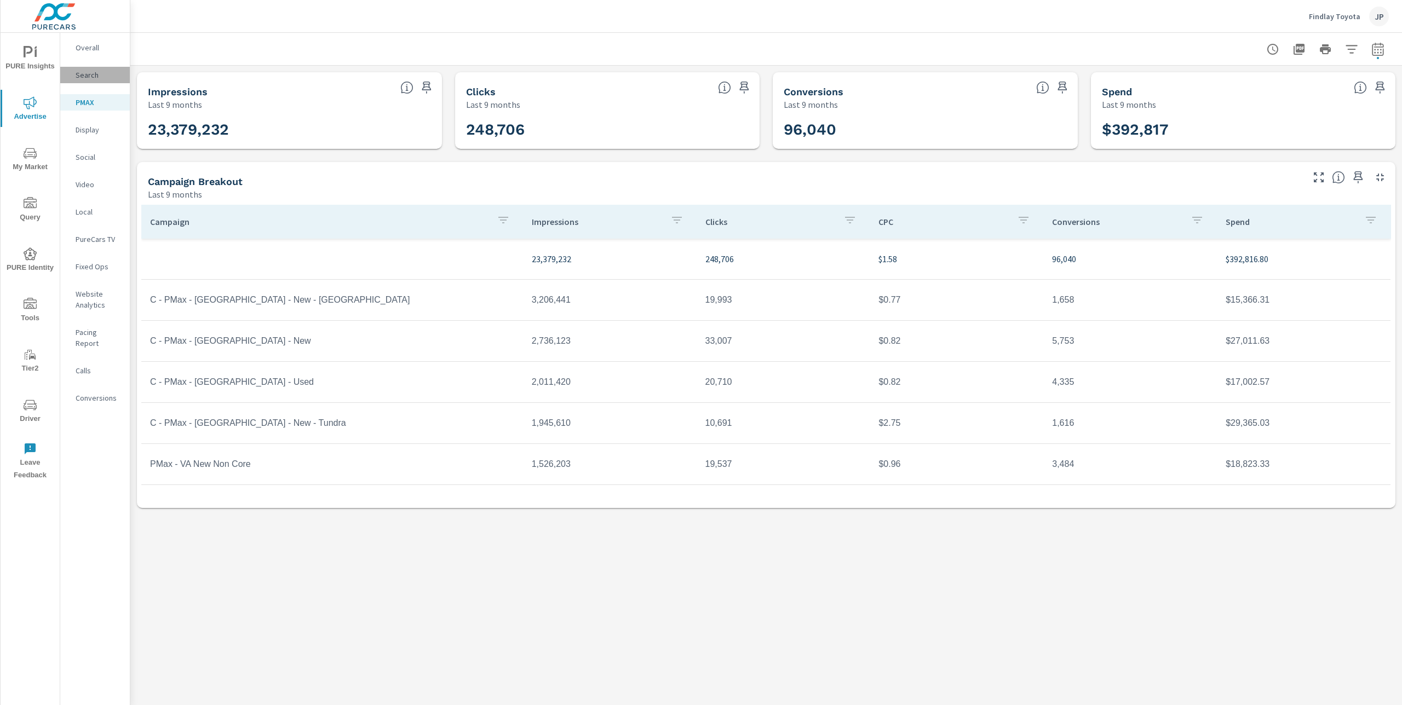
click at [83, 75] on p "Search" at bounding box center [98, 75] width 45 height 11
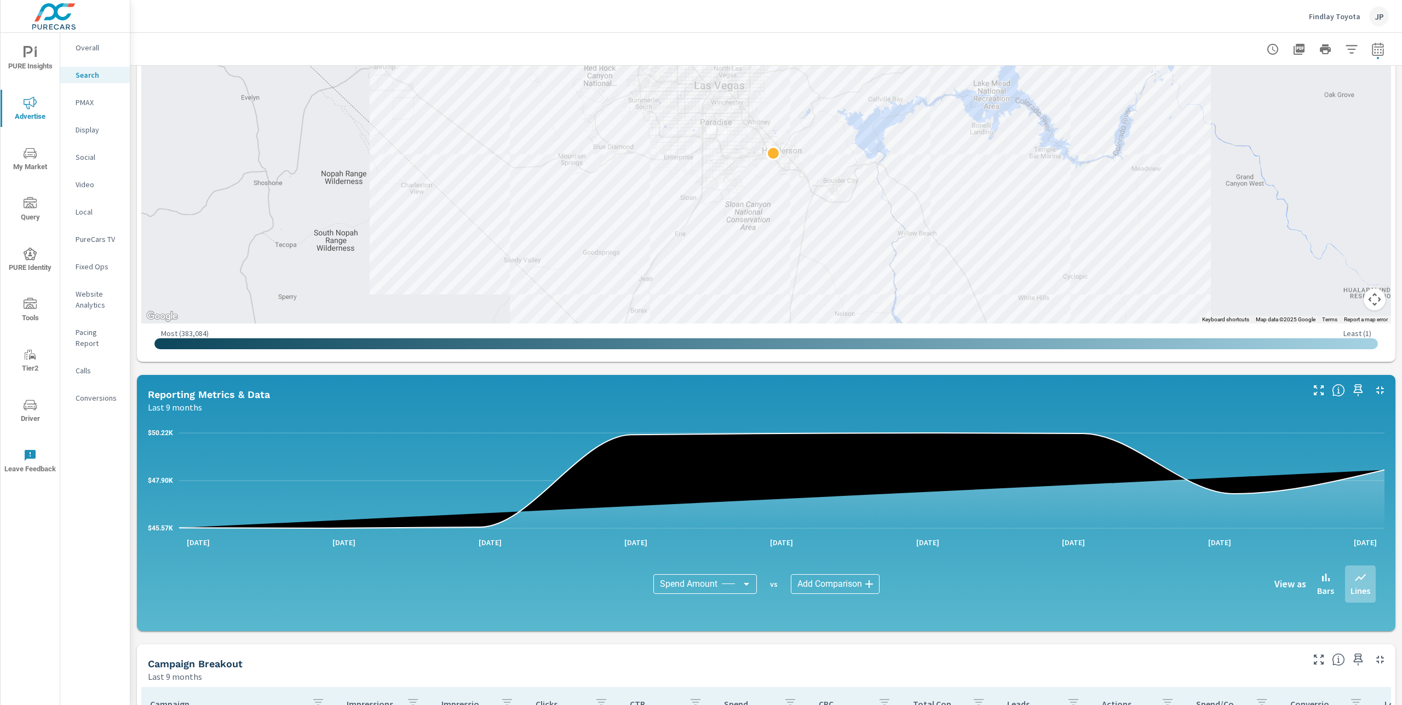
scroll to position [235, 0]
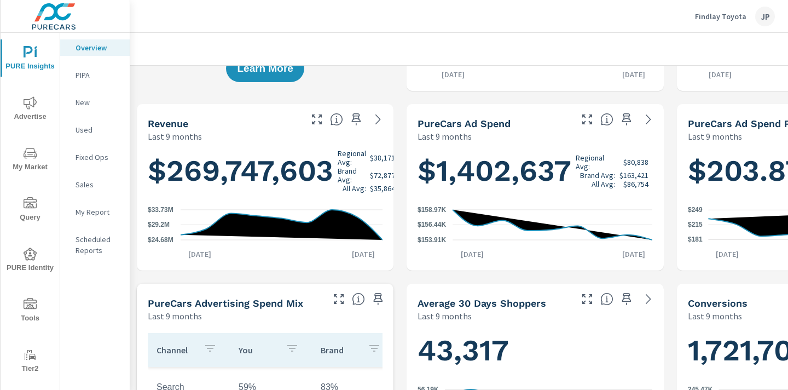
scroll to position [148, 0]
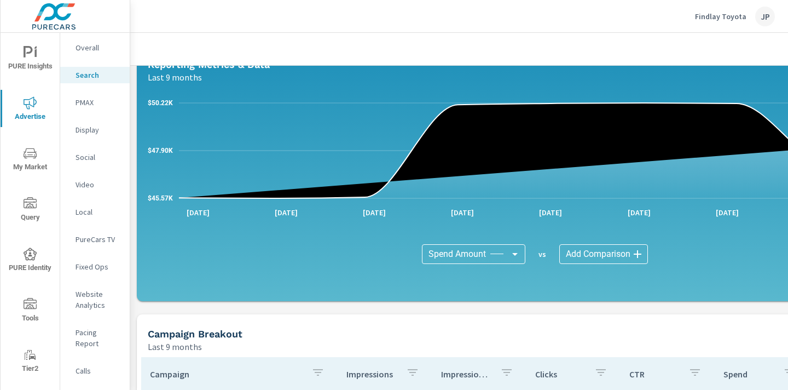
scroll to position [570, 0]
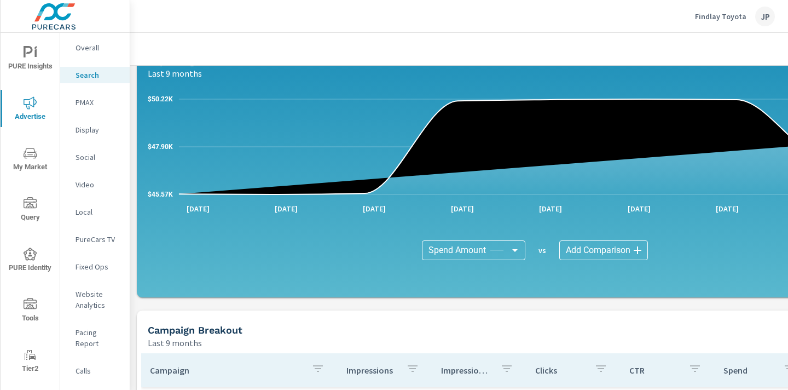
click at [510, 251] on body "PURE Insights Advertise My Market Query PURE Identity Tools Tier2 Driver Leave …" at bounding box center [394, 195] width 788 height 390
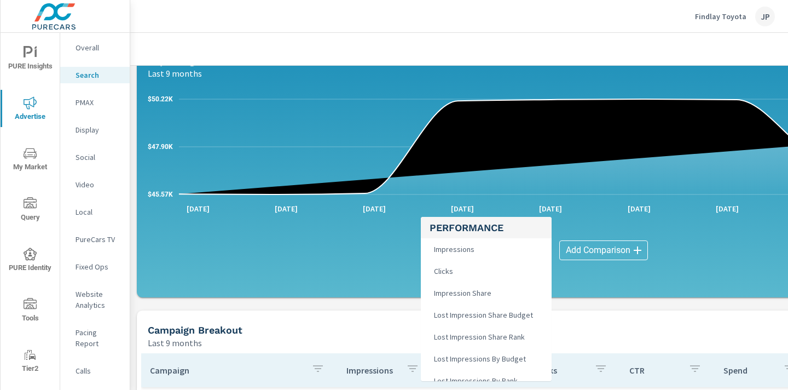
click at [468, 270] on li "Clicks" at bounding box center [486, 271] width 131 height 22
type input "Clicks"
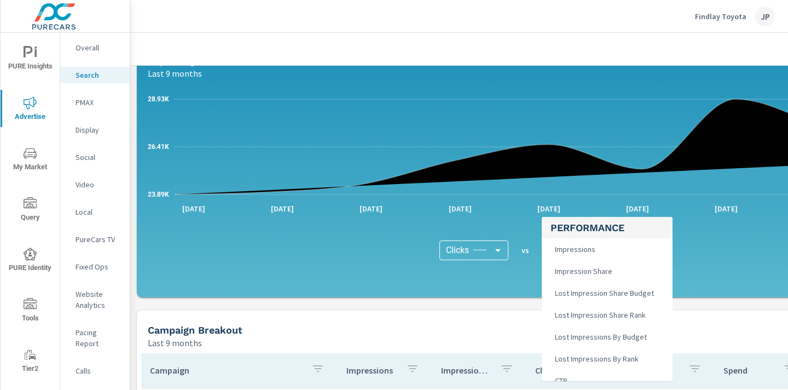
click at [585, 247] on body "PURE Insights Advertise My Market Query PURE Identity Tools Tier2 Driver Leave …" at bounding box center [394, 195] width 788 height 390
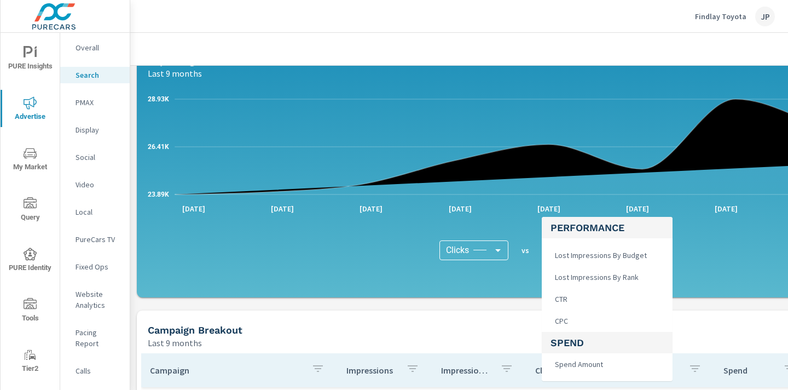
scroll to position [83, 0]
click at [577, 318] on li "CPC" at bounding box center [607, 319] width 131 height 22
type input "CPC"
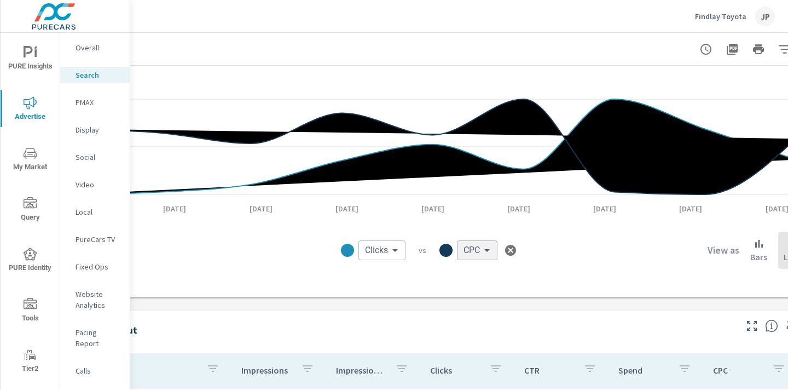
scroll to position [570, 102]
